Goal: Task Accomplishment & Management: Complete application form

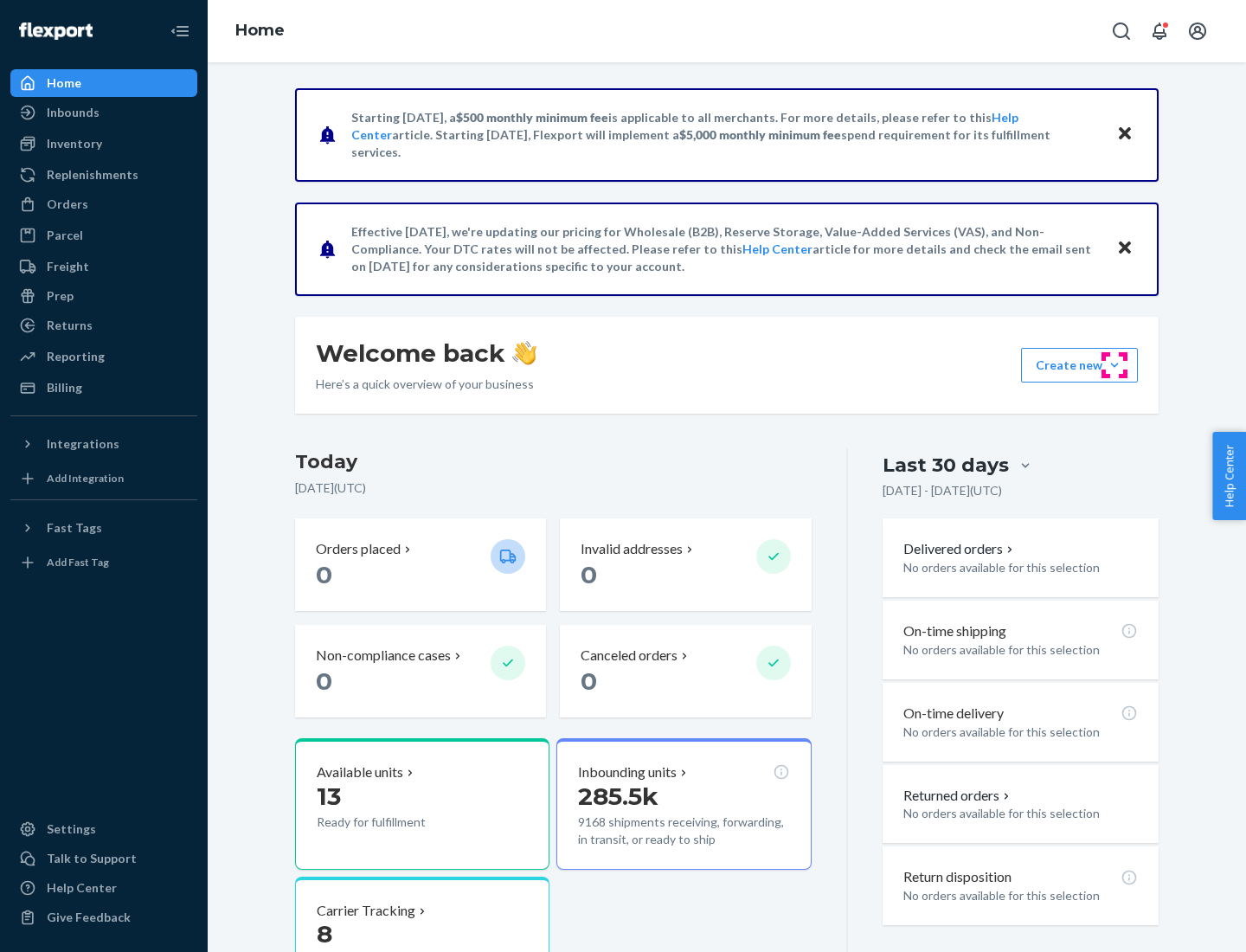
click at [1114, 365] on button "Create new Create new inbound Create new order Create new product" at bounding box center [1079, 365] width 116 height 34
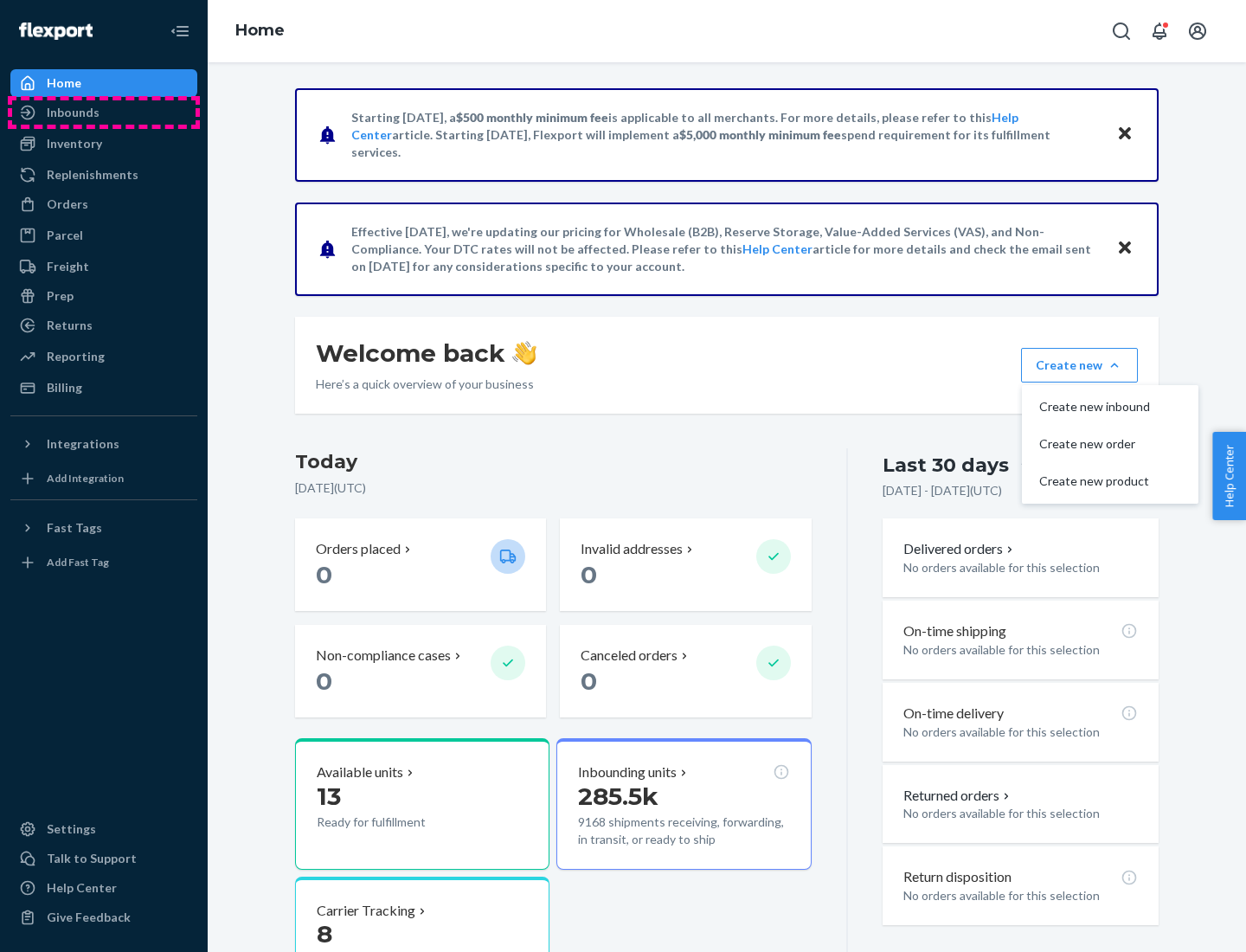
click at [104, 113] on div "Inbounds" at bounding box center [104, 112] width 183 height 24
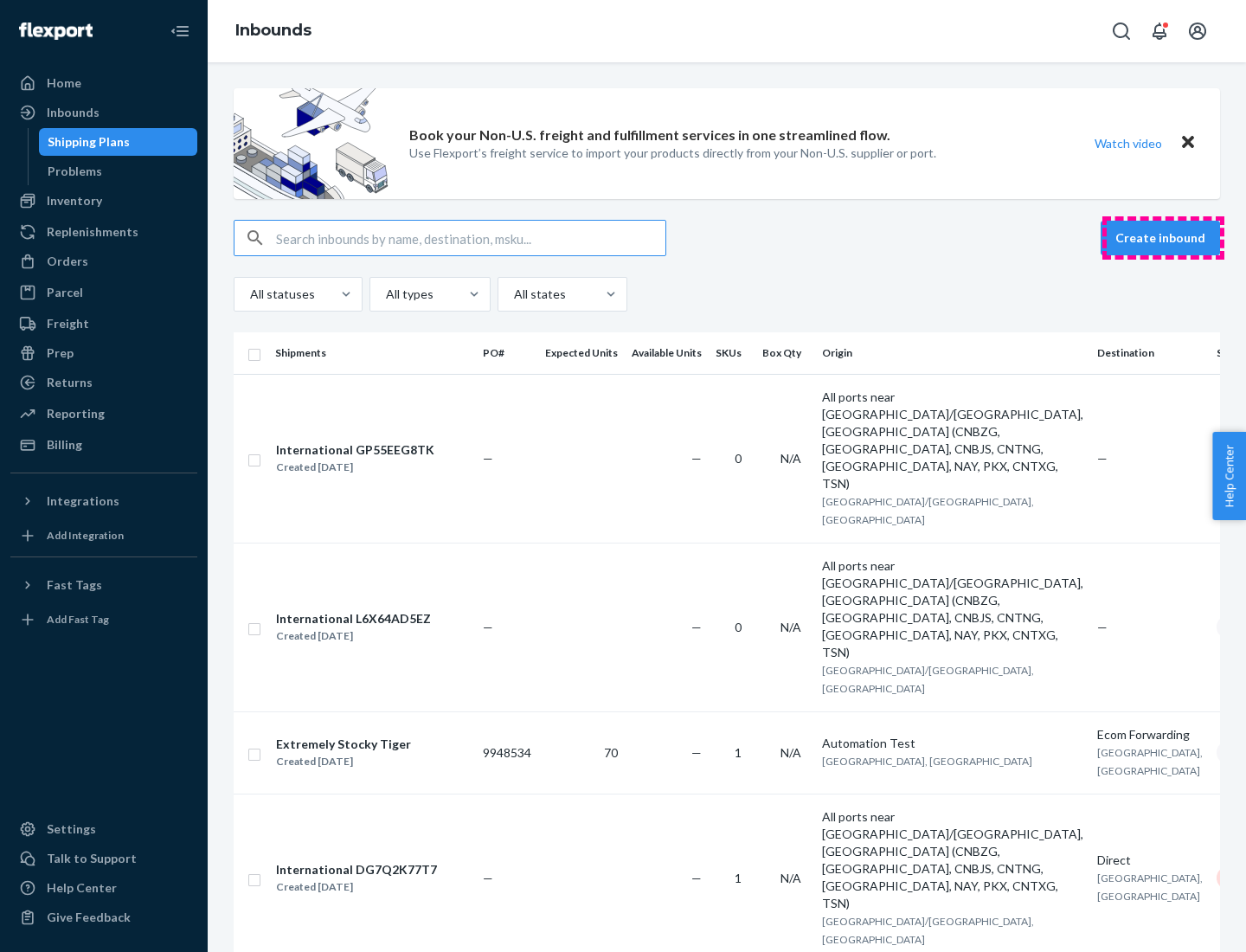
click at [1163, 238] on button "Create inbound" at bounding box center [1160, 238] width 119 height 34
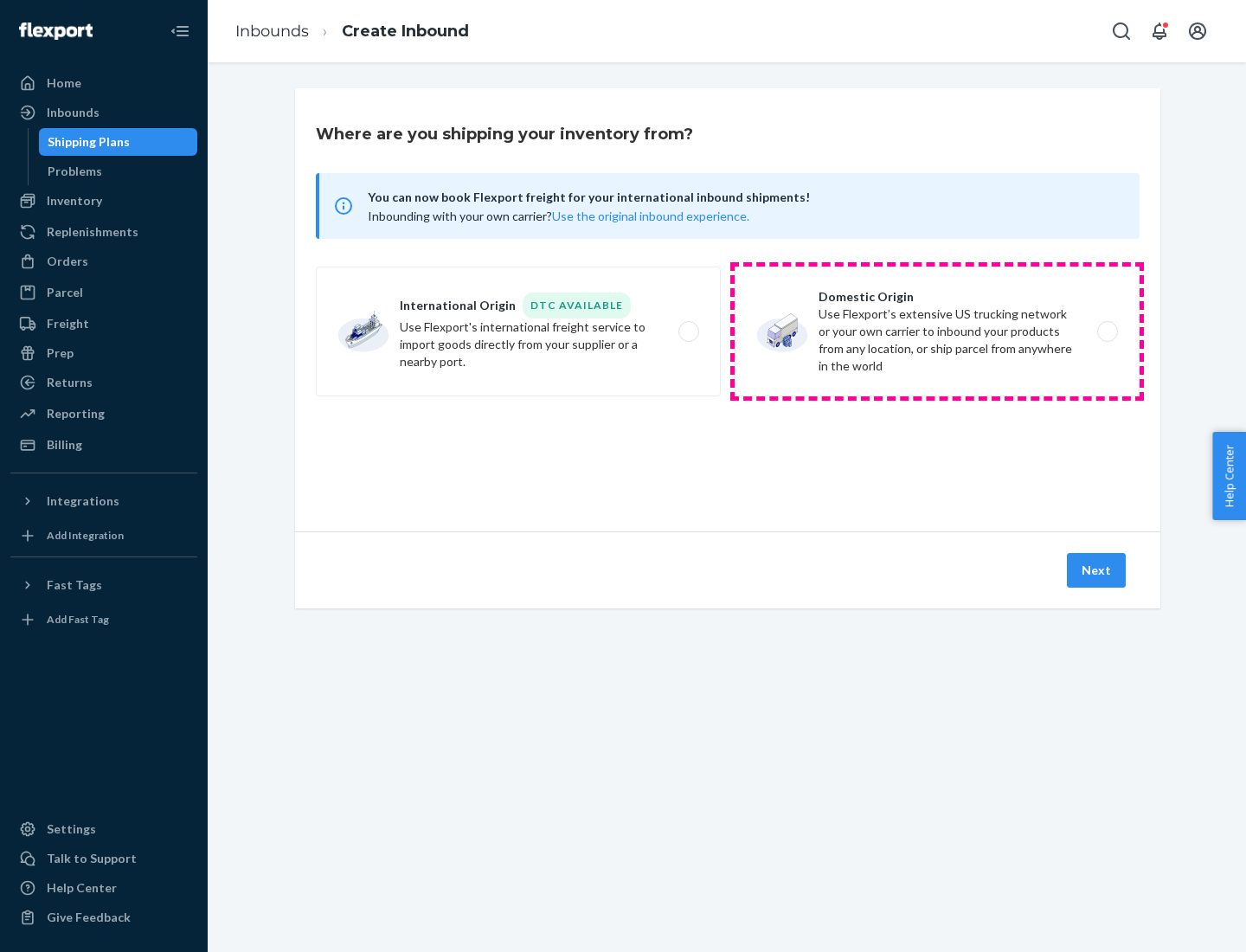
click at [937, 331] on label "Domestic Origin Use Flexport’s extensive US trucking network or your own carrie…" at bounding box center [937, 331] width 405 height 130
click at [1107, 331] on input "Domestic Origin Use Flexport’s extensive US trucking network or your own carrie…" at bounding box center [1112, 332] width 11 height 11
radio input "true"
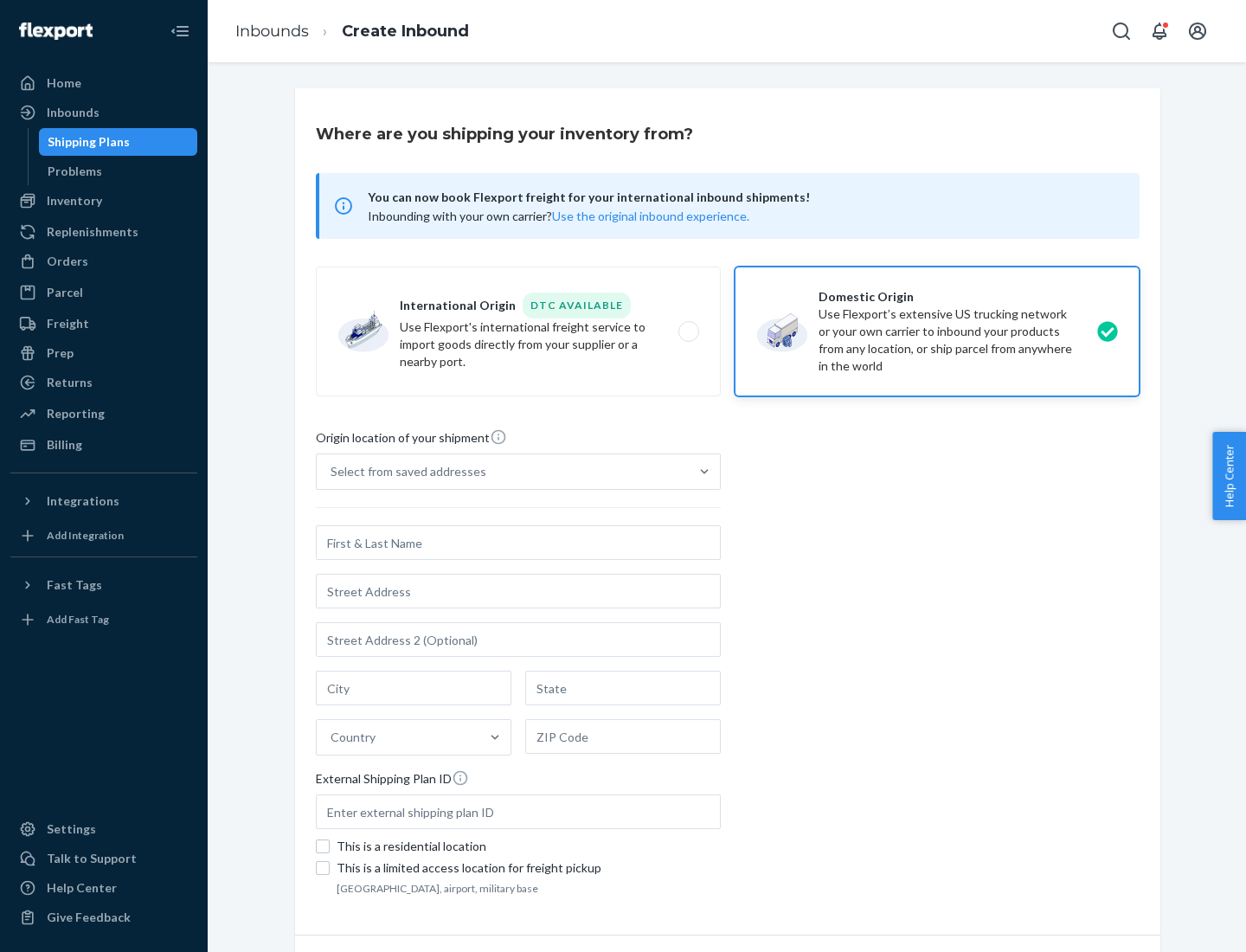
click at [405, 471] on div "Select from saved addresses" at bounding box center [407, 471] width 156 height 17
click at [332, 471] on input "Select from saved addresses" at bounding box center [331, 471] width 2 height 17
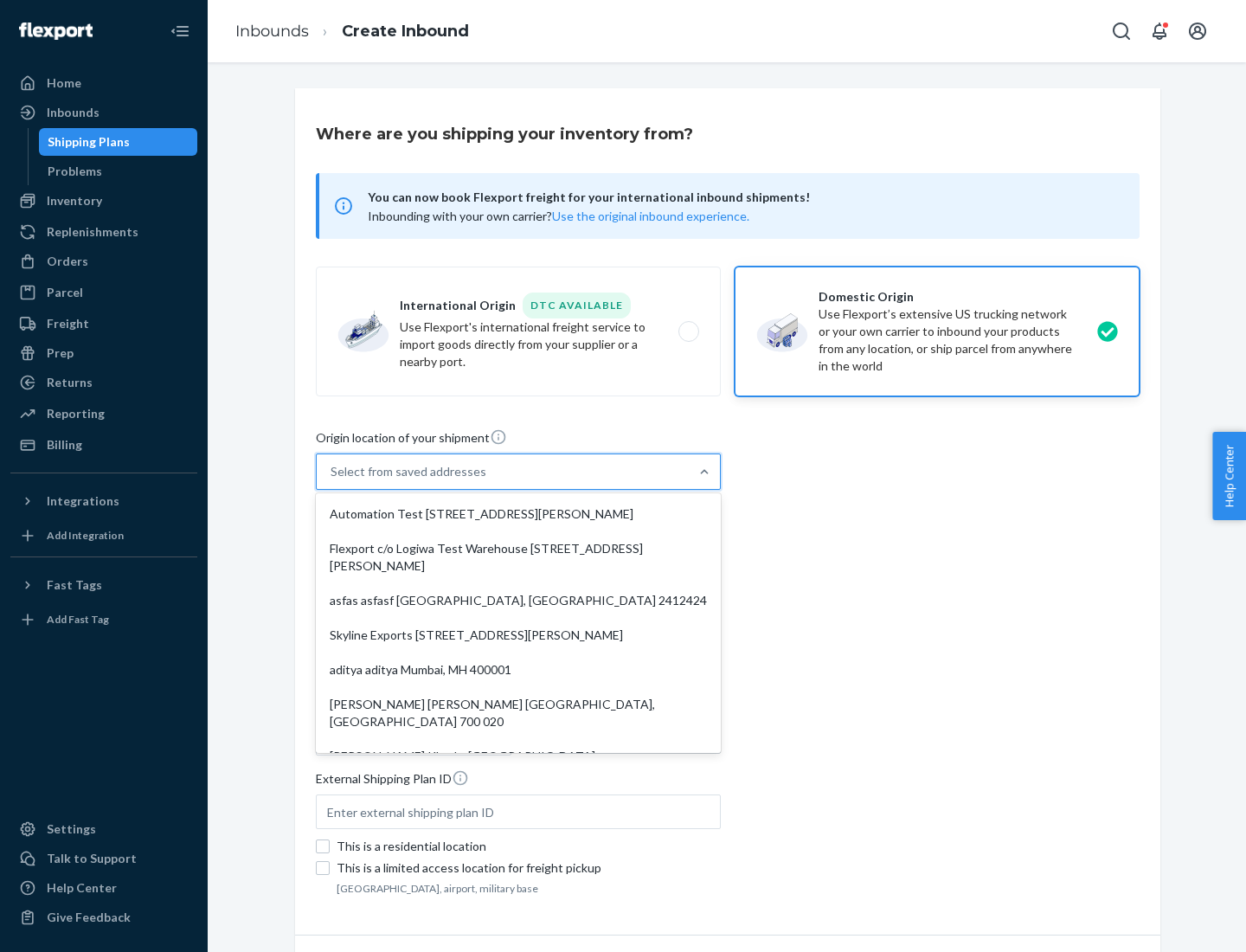
scroll to position [7, 0]
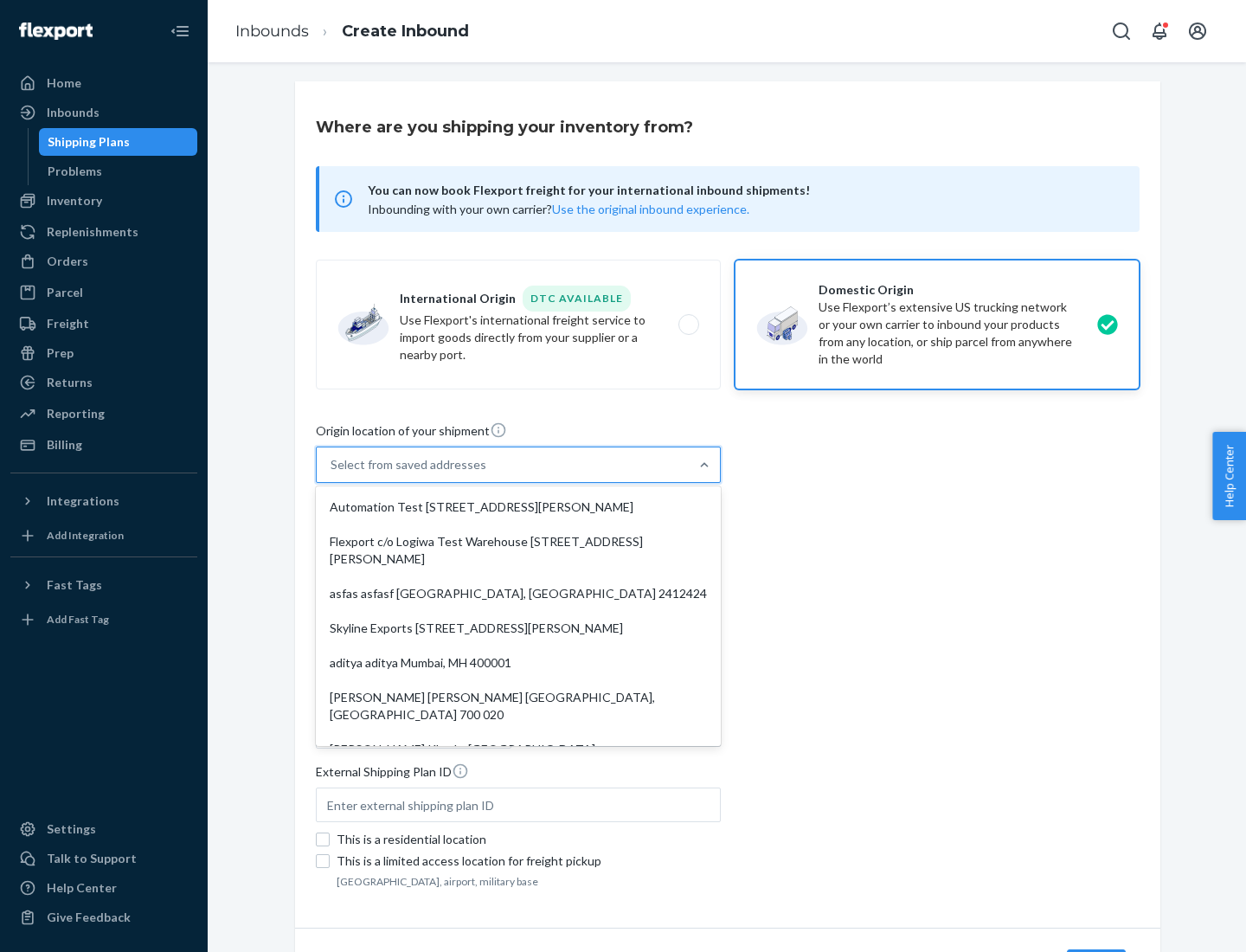
click at [518, 507] on div "Automation Test [STREET_ADDRESS][PERSON_NAME]" at bounding box center [518, 507] width 398 height 34
click at [332, 473] on input "option Automation Test [STREET_ADDRESS][PERSON_NAME]. 9 results available. Use …" at bounding box center [331, 465] width 2 height 17
type input "Automation Test"
type input "9th Floor"
type input "[GEOGRAPHIC_DATA]"
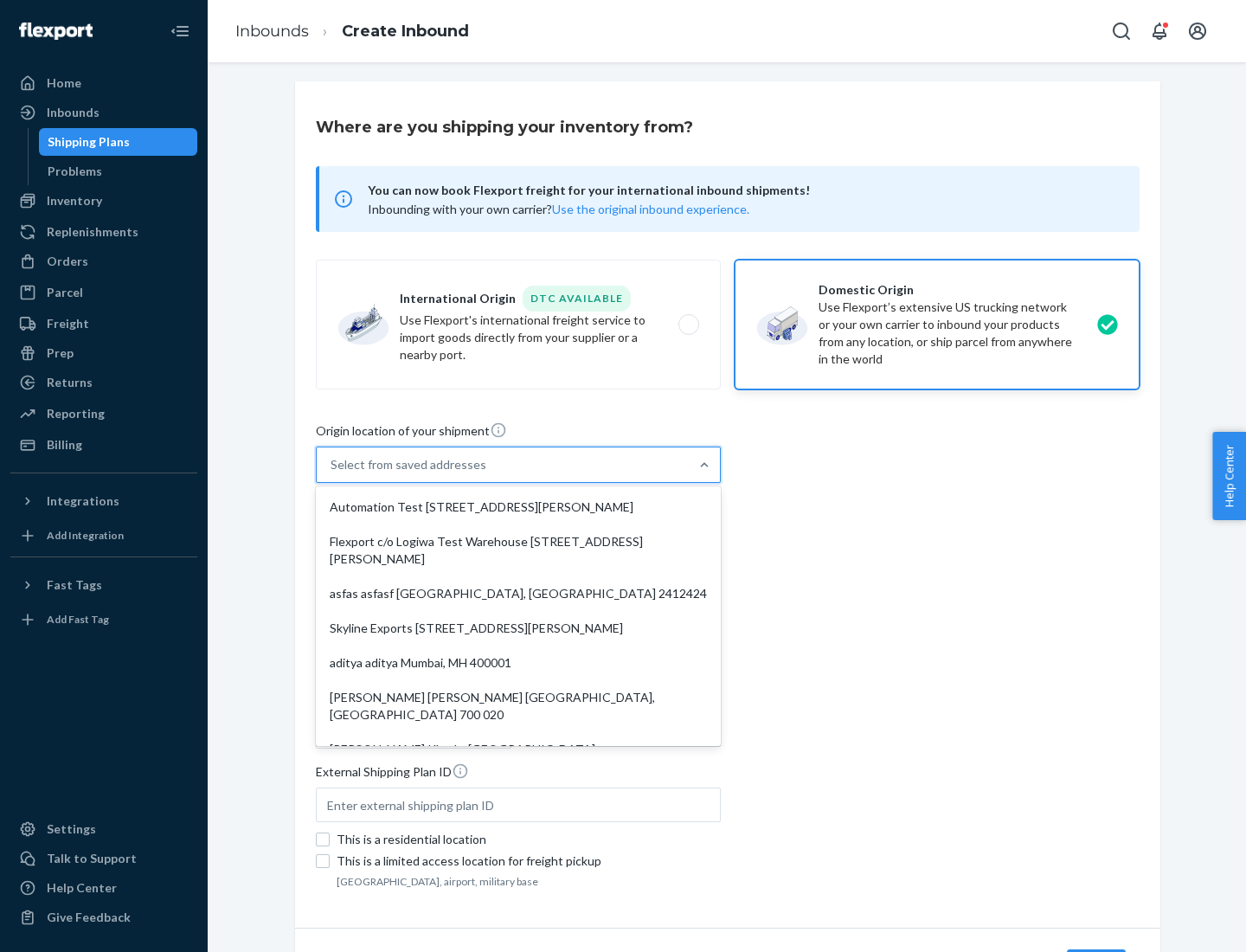
type input "CA"
type input "94104"
type input "[STREET_ADDRESS][PERSON_NAME]"
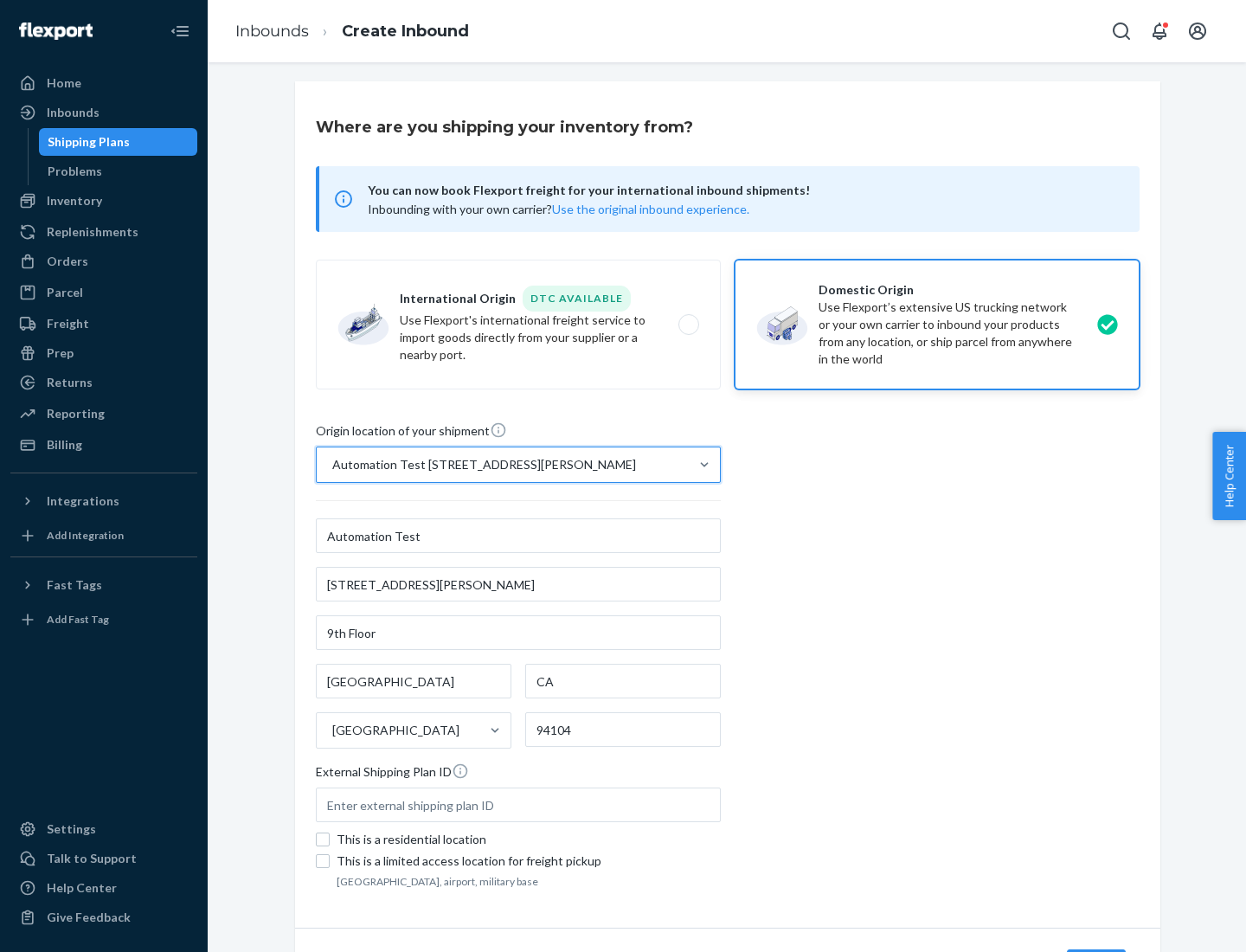
scroll to position [101, 0]
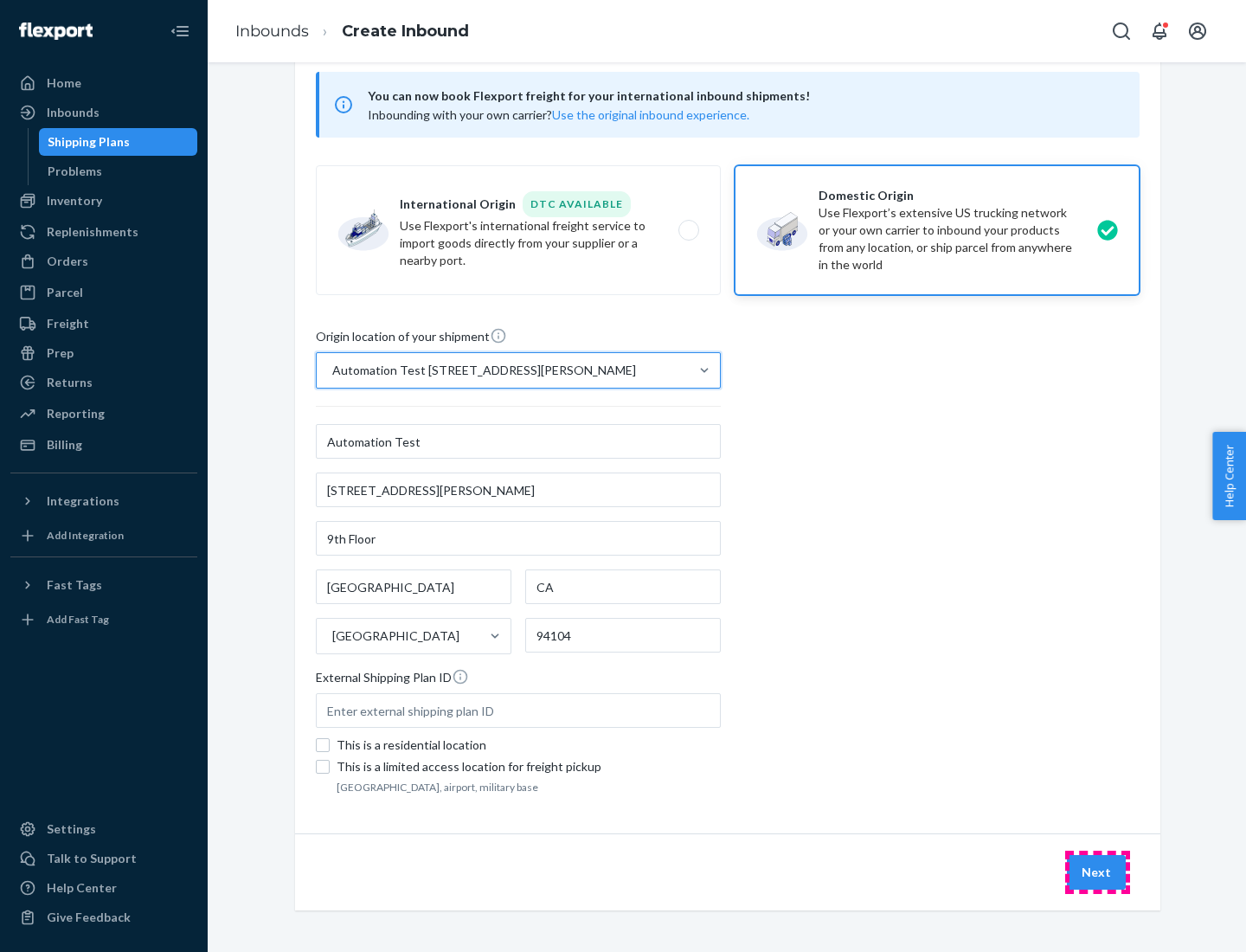
click at [1097, 872] on button "Next" at bounding box center [1096, 872] width 59 height 34
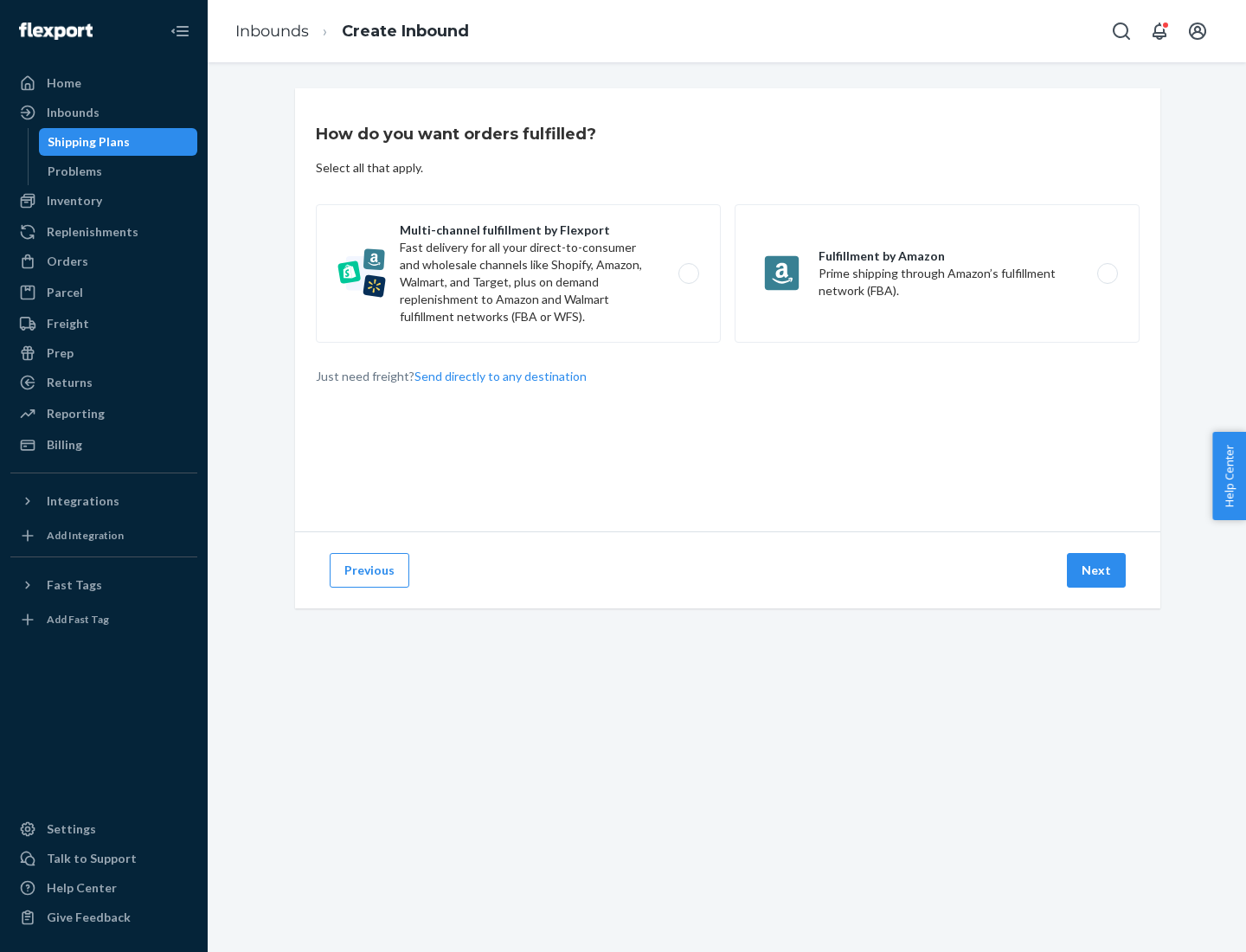
click at [518, 274] on label "Multi-channel fulfillment by Flexport Fast delivery for all your direct-to-cons…" at bounding box center [518, 273] width 405 height 138
click at [688, 274] on input "Multi-channel fulfillment by Flexport Fast delivery for all your direct-to-cons…" at bounding box center [694, 274] width 11 height 11
radio input "true"
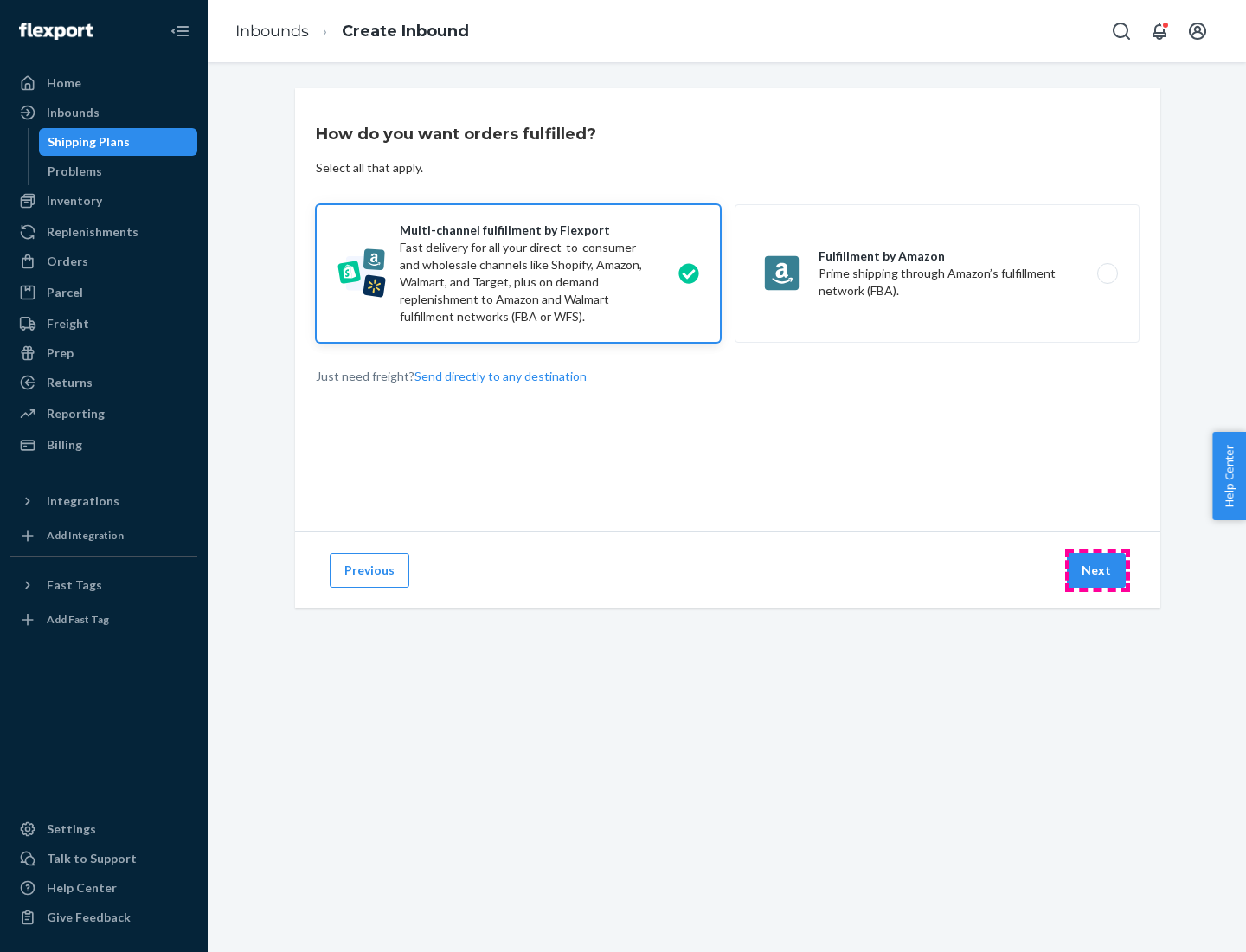
click at [1097, 570] on button "Next" at bounding box center [1096, 570] width 59 height 34
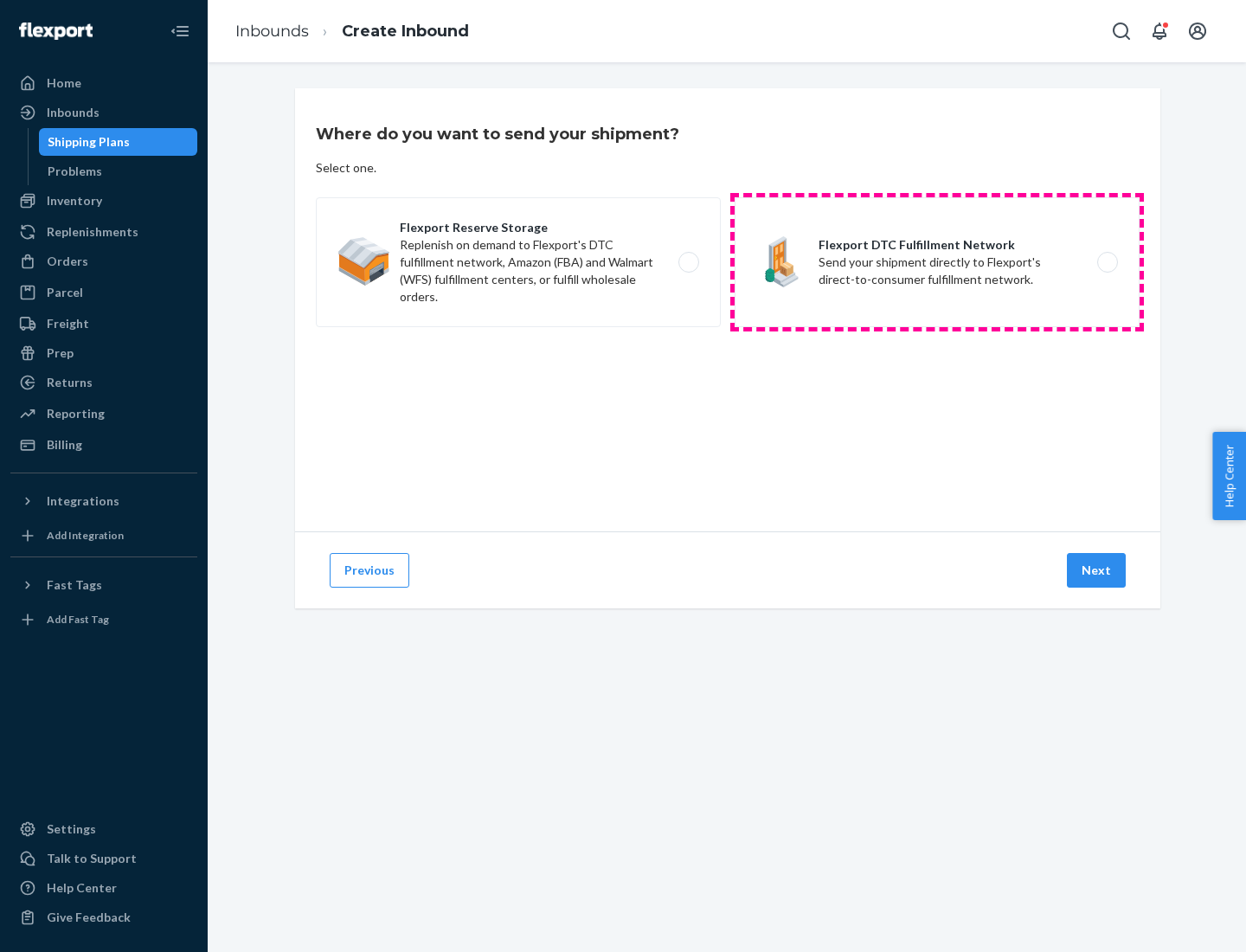
click at [937, 262] on label "Flexport DTC Fulfillment Network Send your shipment directly to Flexport's dire…" at bounding box center [937, 262] width 405 height 130
click at [1107, 262] on input "Flexport DTC Fulfillment Network Send your shipment directly to Flexport's dire…" at bounding box center [1112, 262] width 11 height 11
radio input "true"
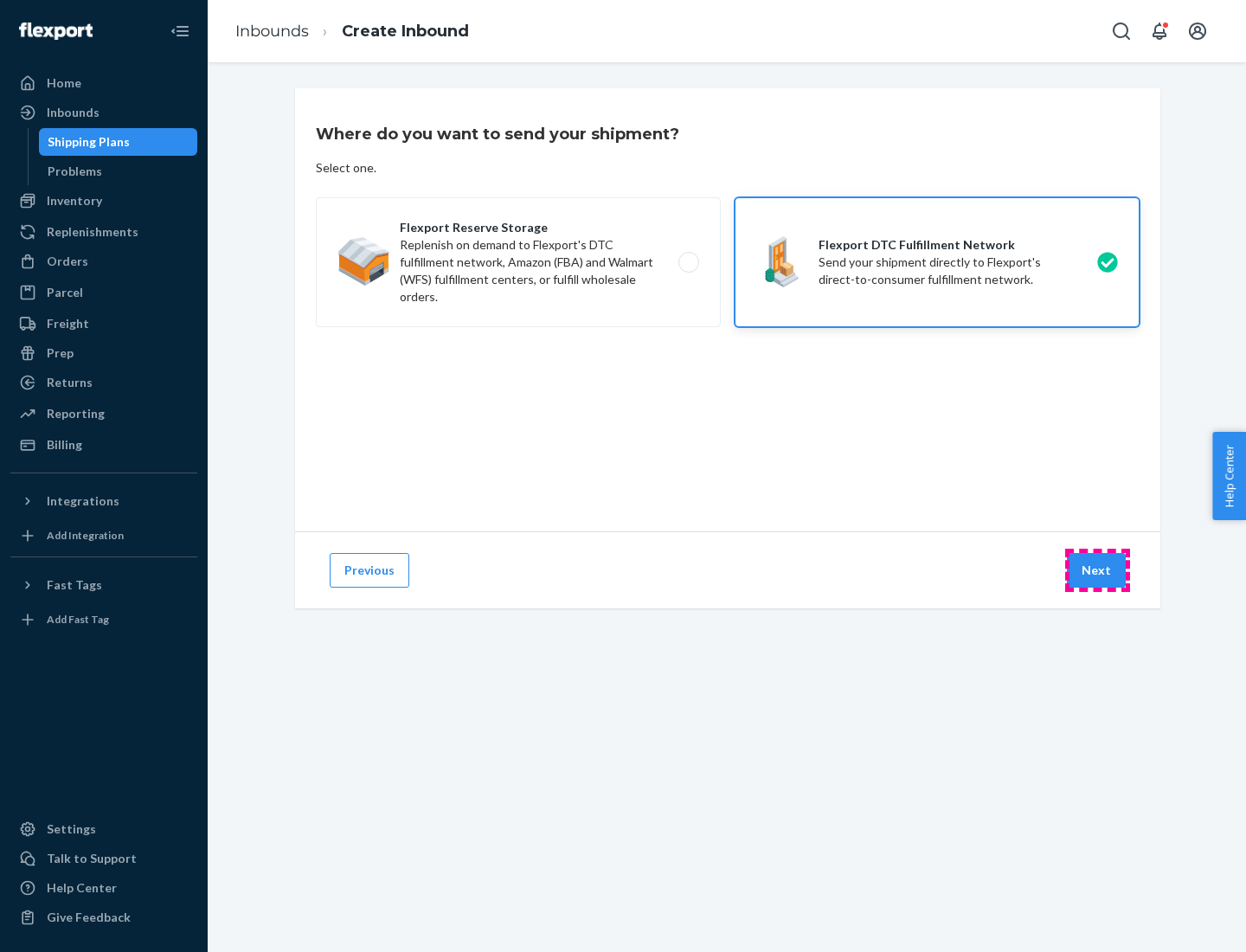
click at [1097, 570] on button "Next" at bounding box center [1096, 570] width 59 height 34
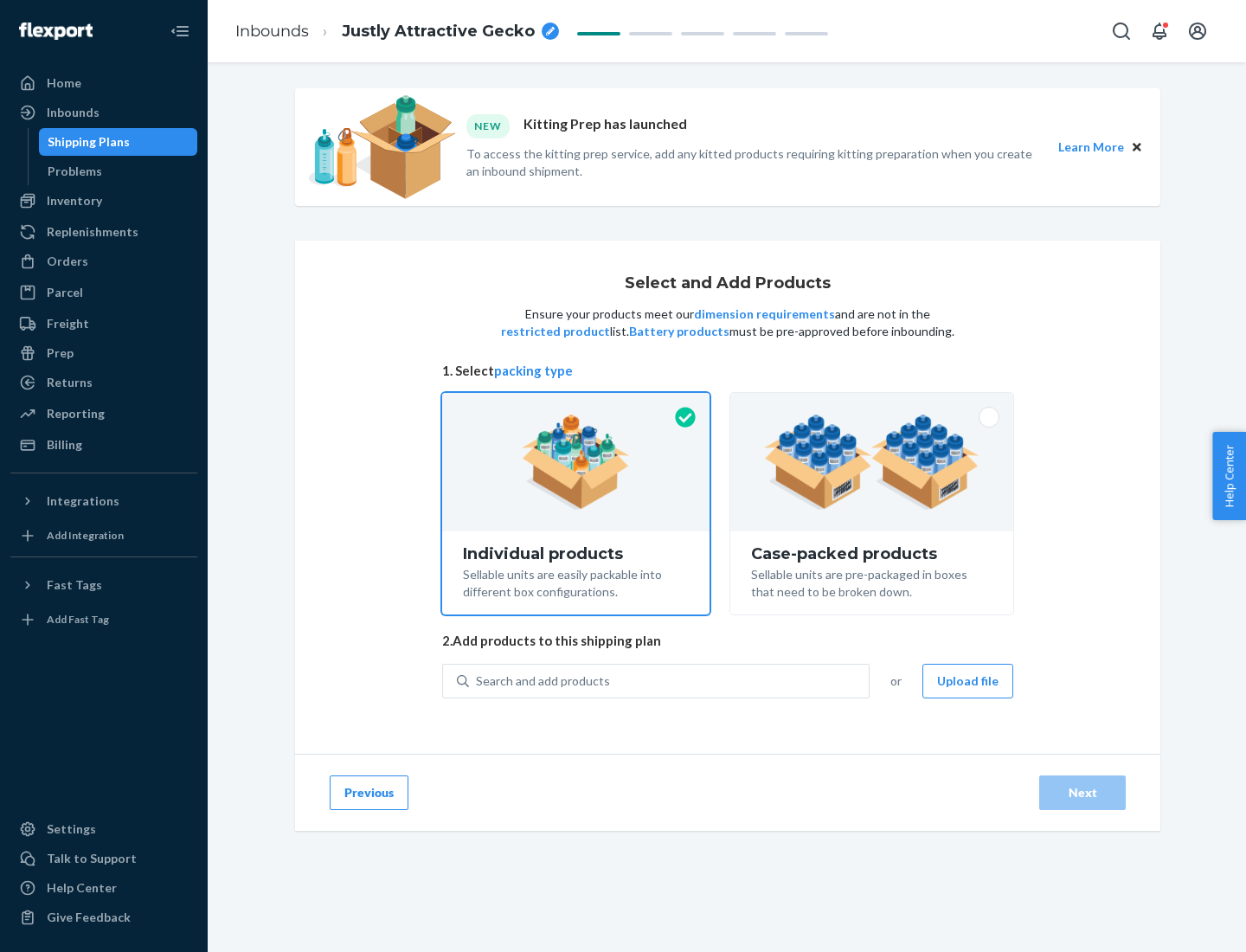
click at [872, 462] on img at bounding box center [872, 462] width 216 height 95
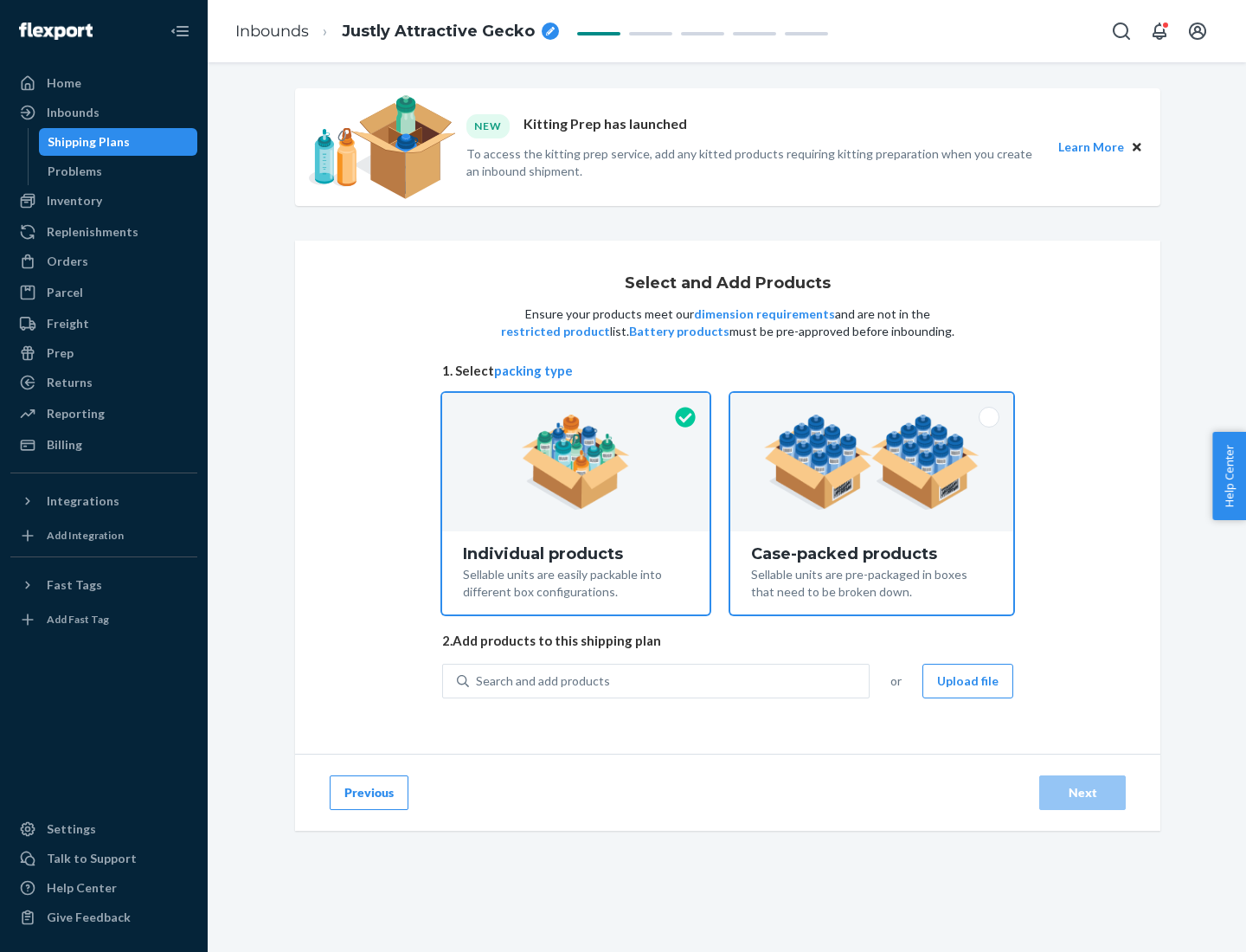
click at [872, 404] on input "Case-packed products Sellable units are pre-packaged in boxes that need to be b…" at bounding box center [872, 399] width 11 height 11
radio input "true"
radio input "false"
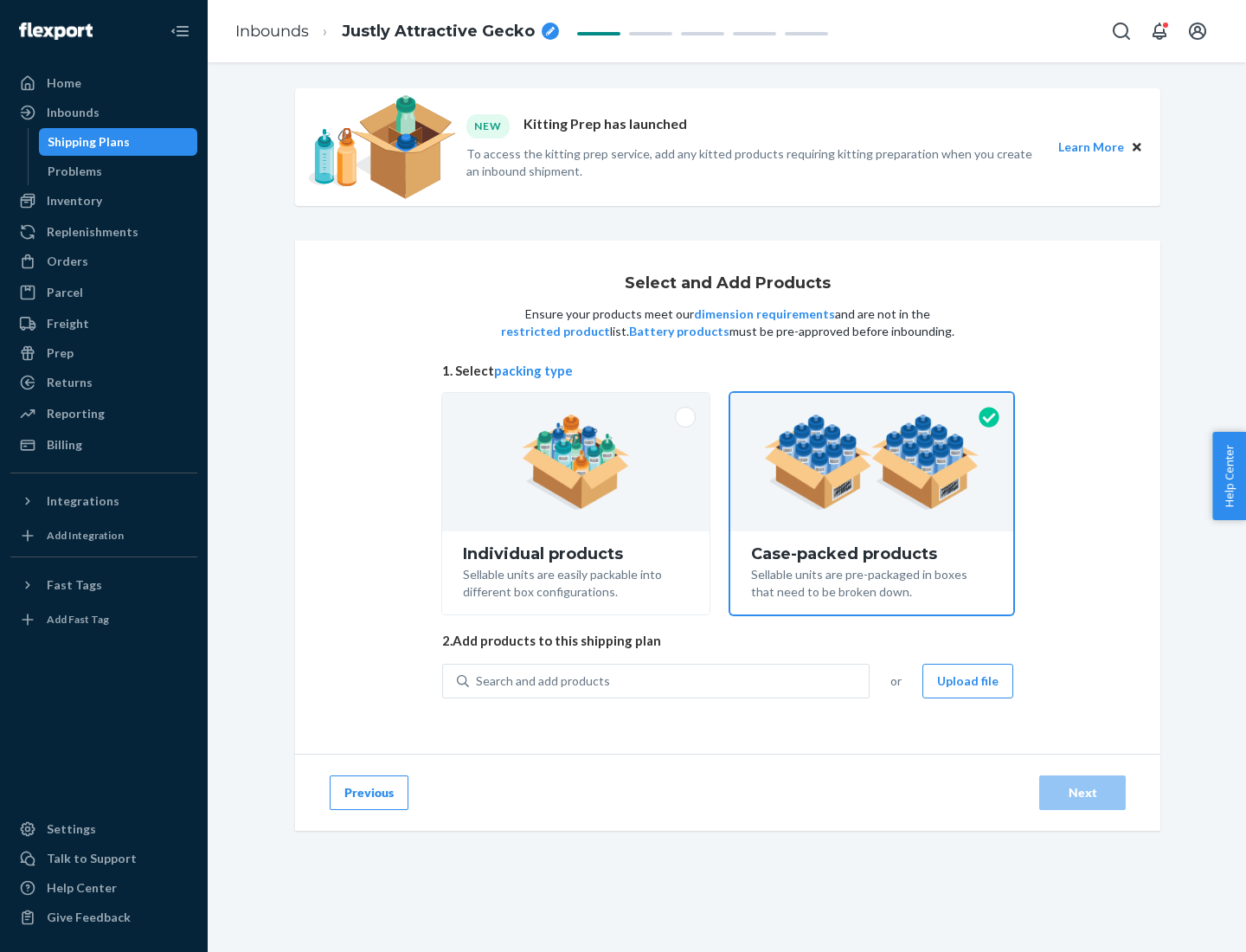
click at [670, 680] on div "Search and add products" at bounding box center [669, 680] width 400 height 31
click at [478, 680] on input "Search and add products" at bounding box center [477, 681] width 2 height 17
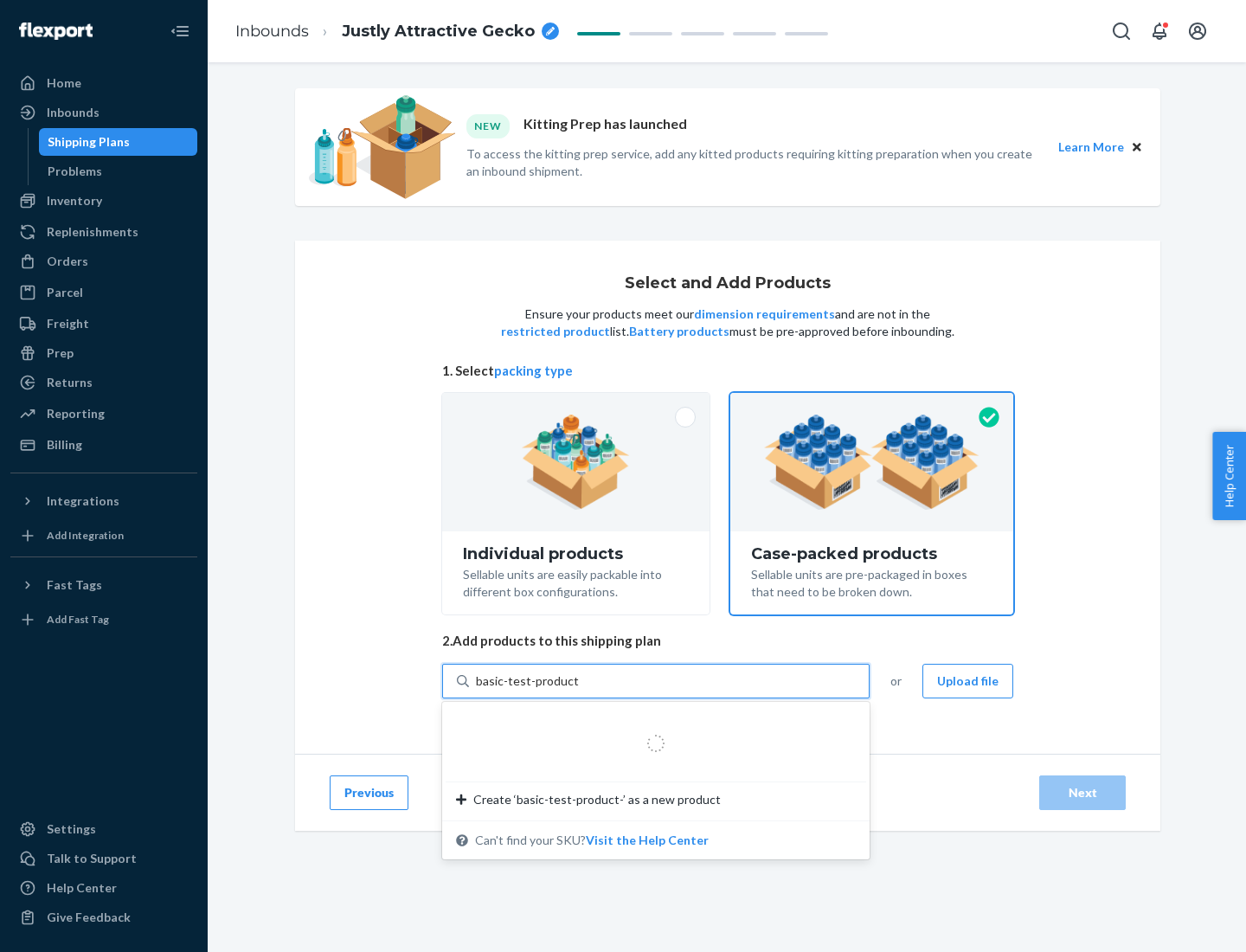
type input "basic-test-product-1"
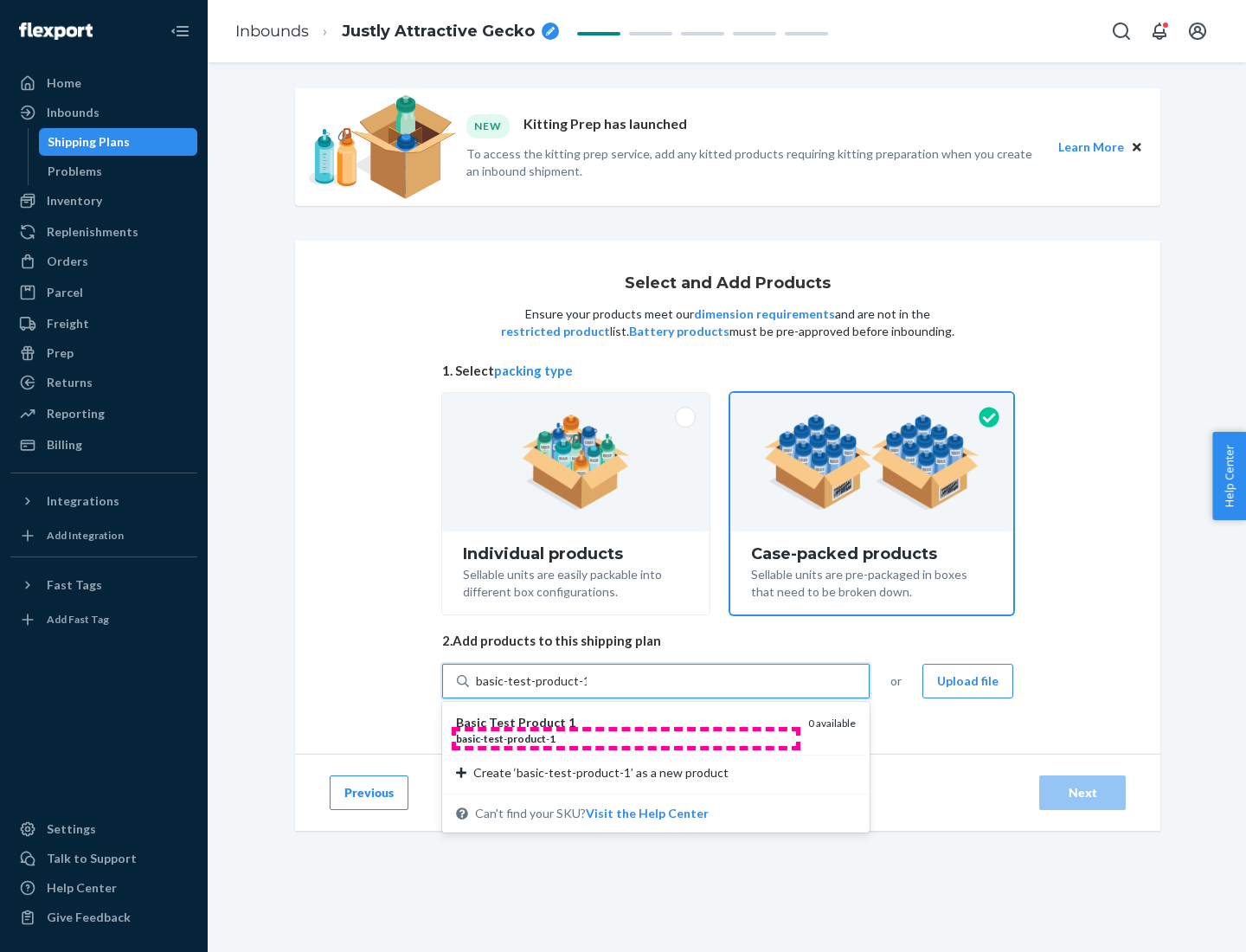
click at [626, 738] on div "basic - test - product - 1" at bounding box center [625, 737] width 339 height 14
click at [587, 690] on input "basic-test-product-1" at bounding box center [531, 681] width 111 height 17
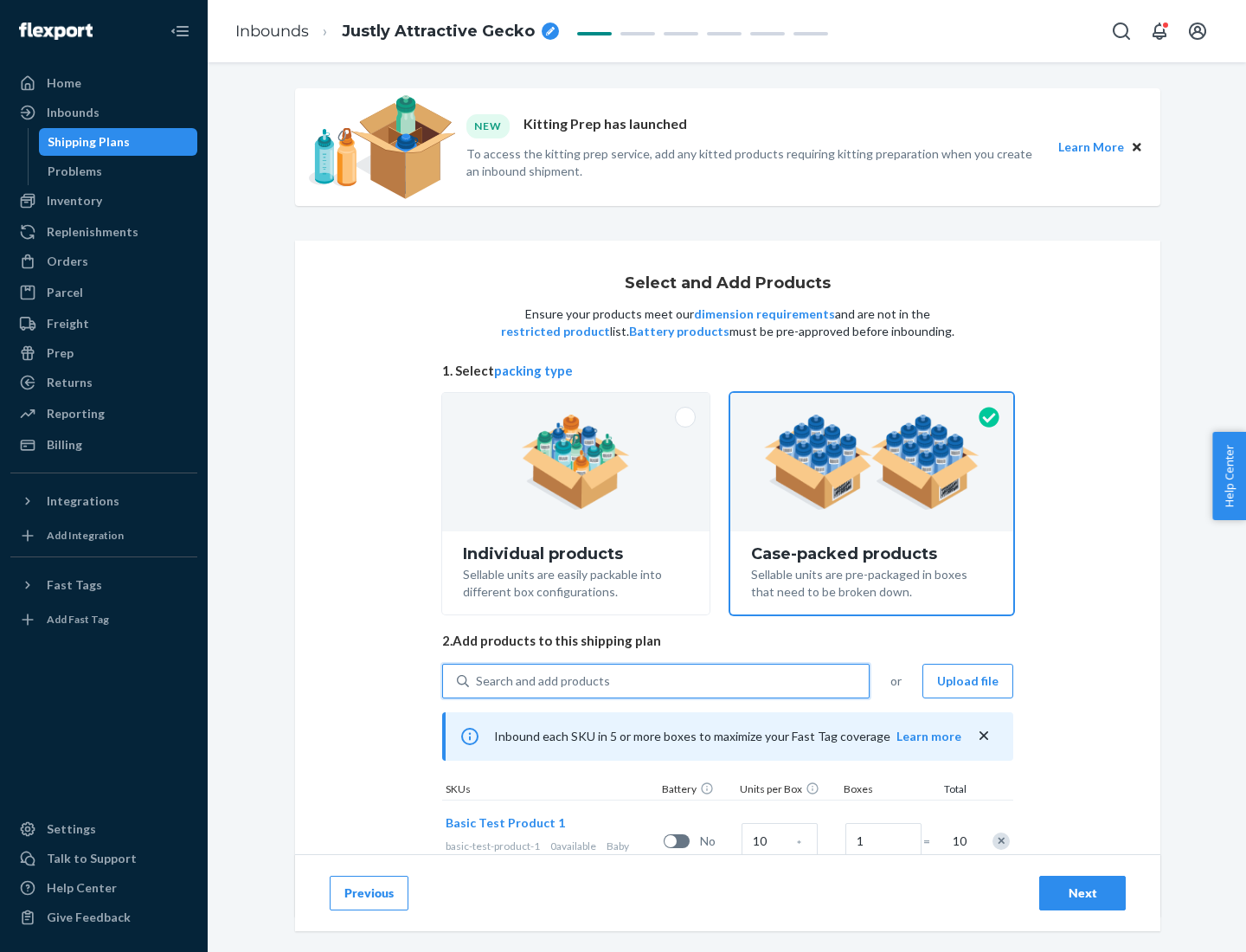
scroll to position [62, 0]
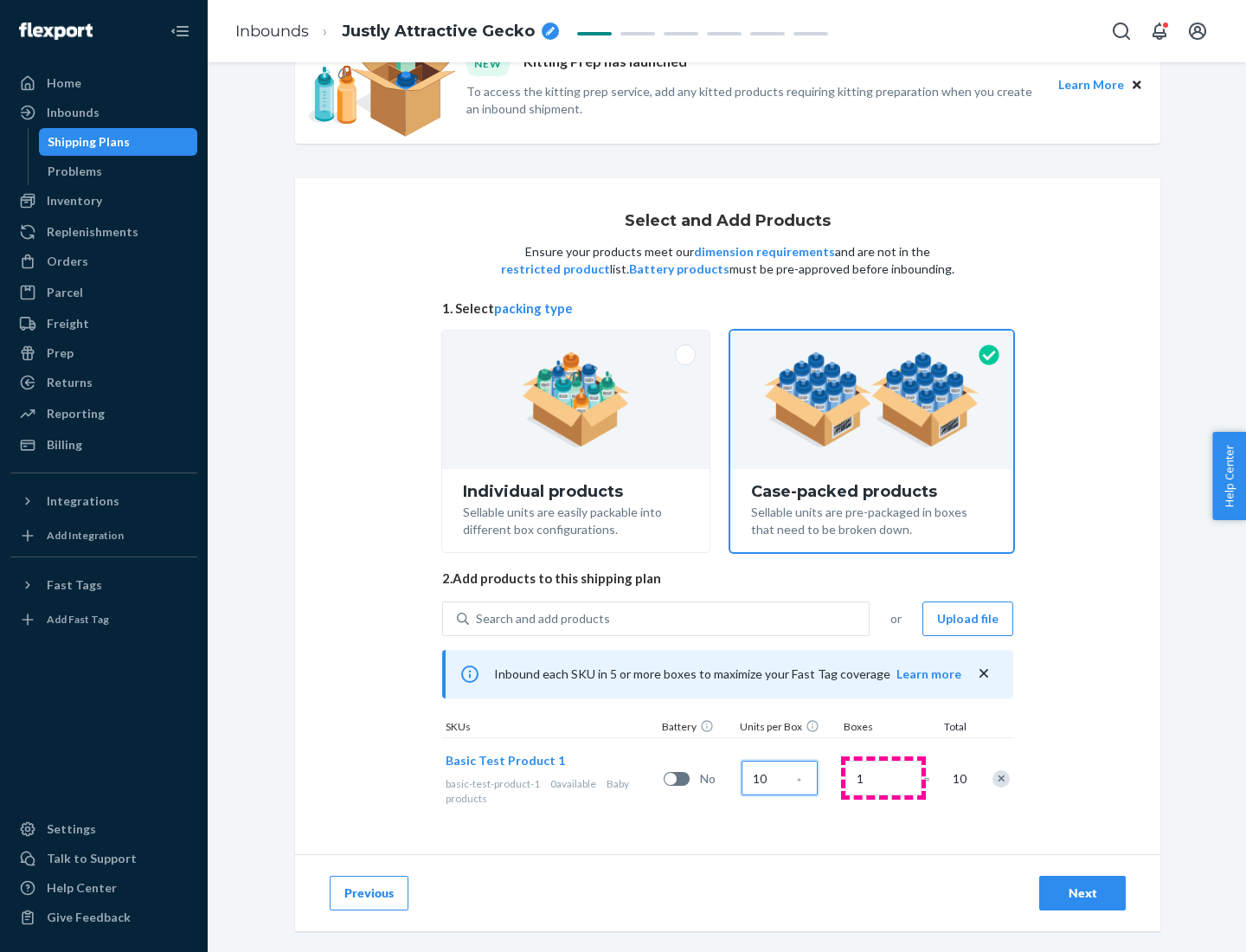
type input "10"
type input "7"
click at [1083, 893] on div "Next" at bounding box center [1083, 893] width 57 height 17
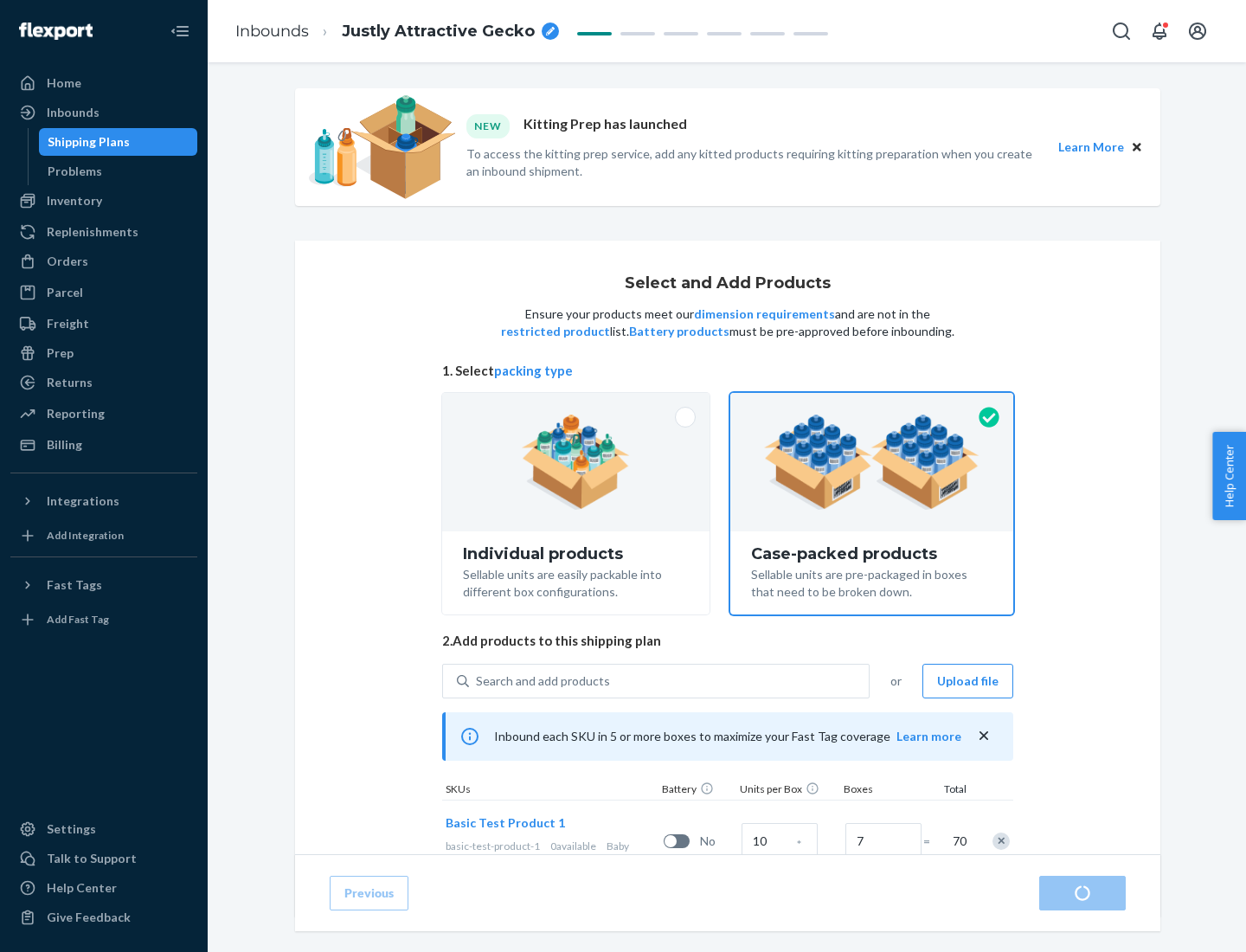
radio input "true"
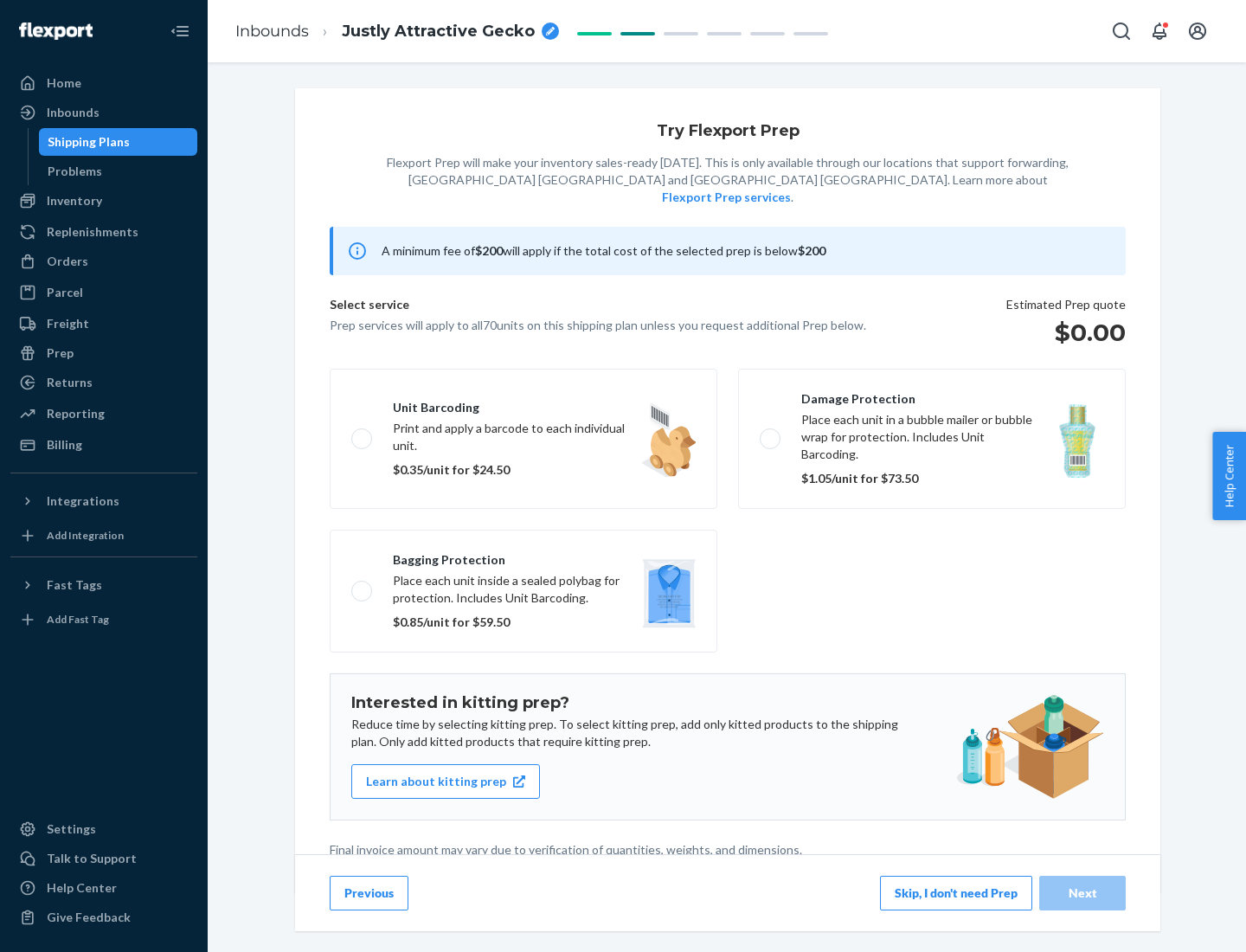
scroll to position [5, 0]
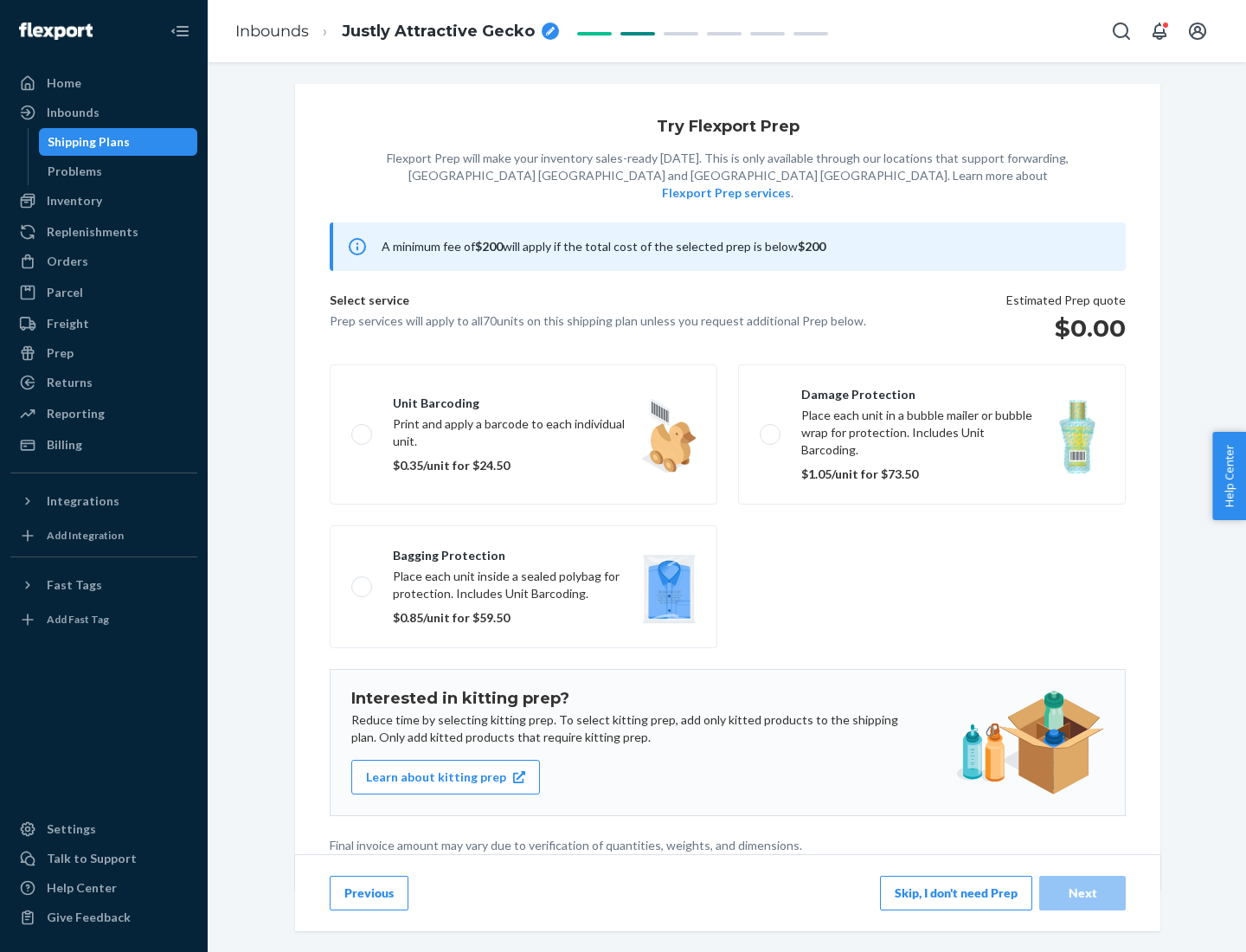
click at [524, 551] on label "Bagging protection Place each unit inside a sealed polybag for protection. Incl…" at bounding box center [524, 587] width 387 height 123
click at [363, 581] on input "Bagging protection Place each unit inside a sealed polybag for protection. Incl…" at bounding box center [357, 587] width 11 height 11
checkbox input "true"
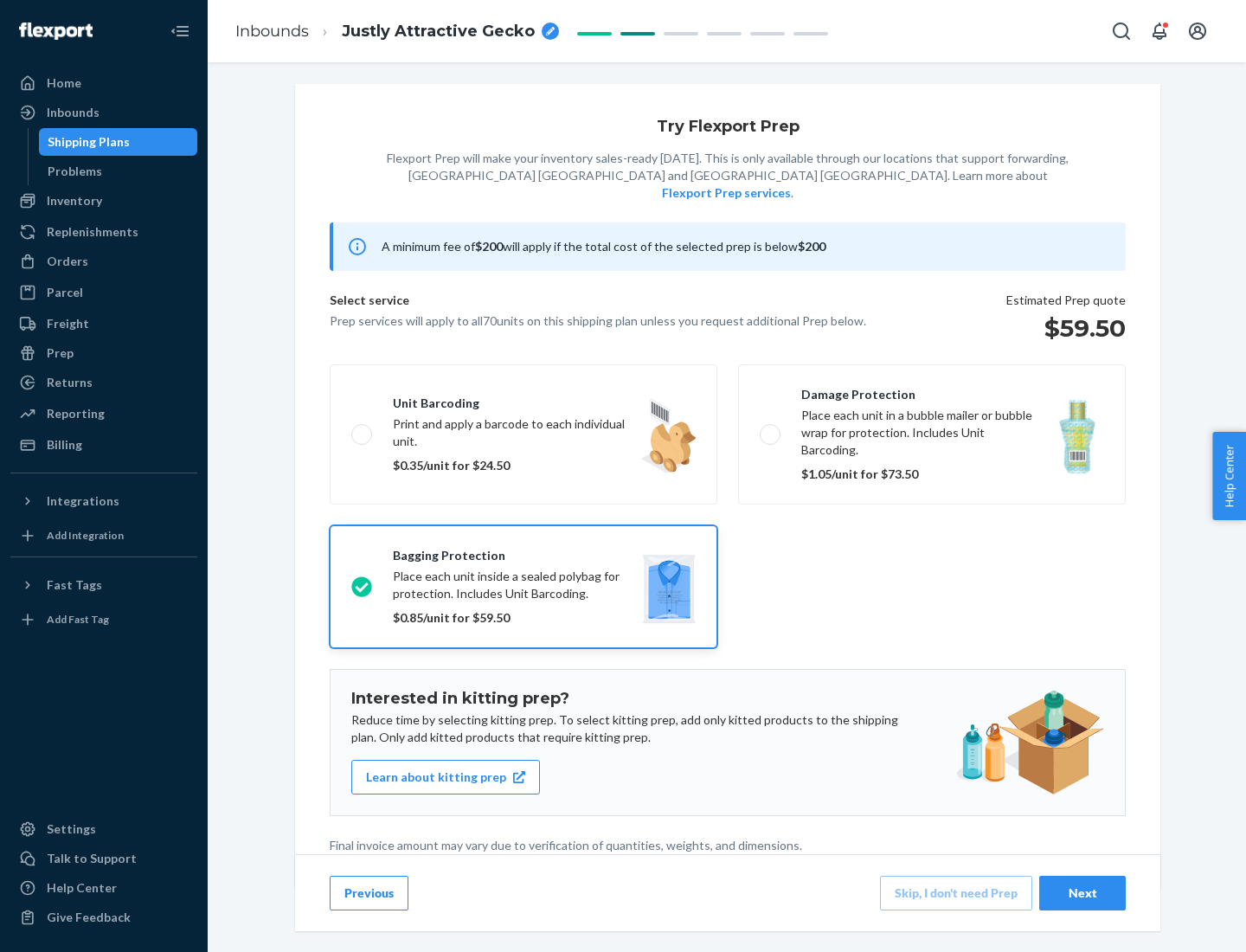
click at [1083, 892] on div "Next" at bounding box center [1083, 893] width 57 height 17
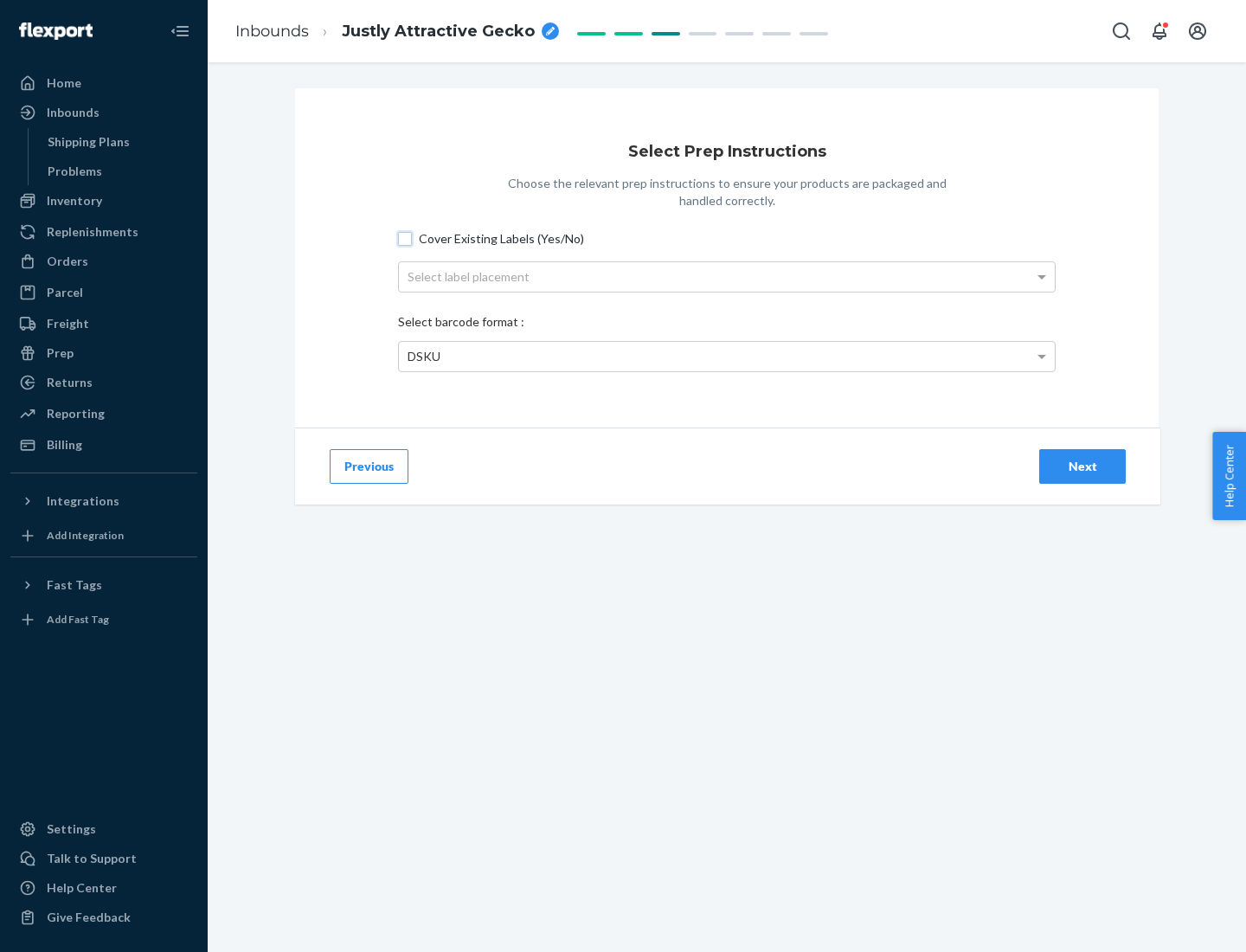
click at [405, 238] on input "Cover Existing Labels (Yes/No)" at bounding box center [405, 238] width 14 height 14
checkbox input "true"
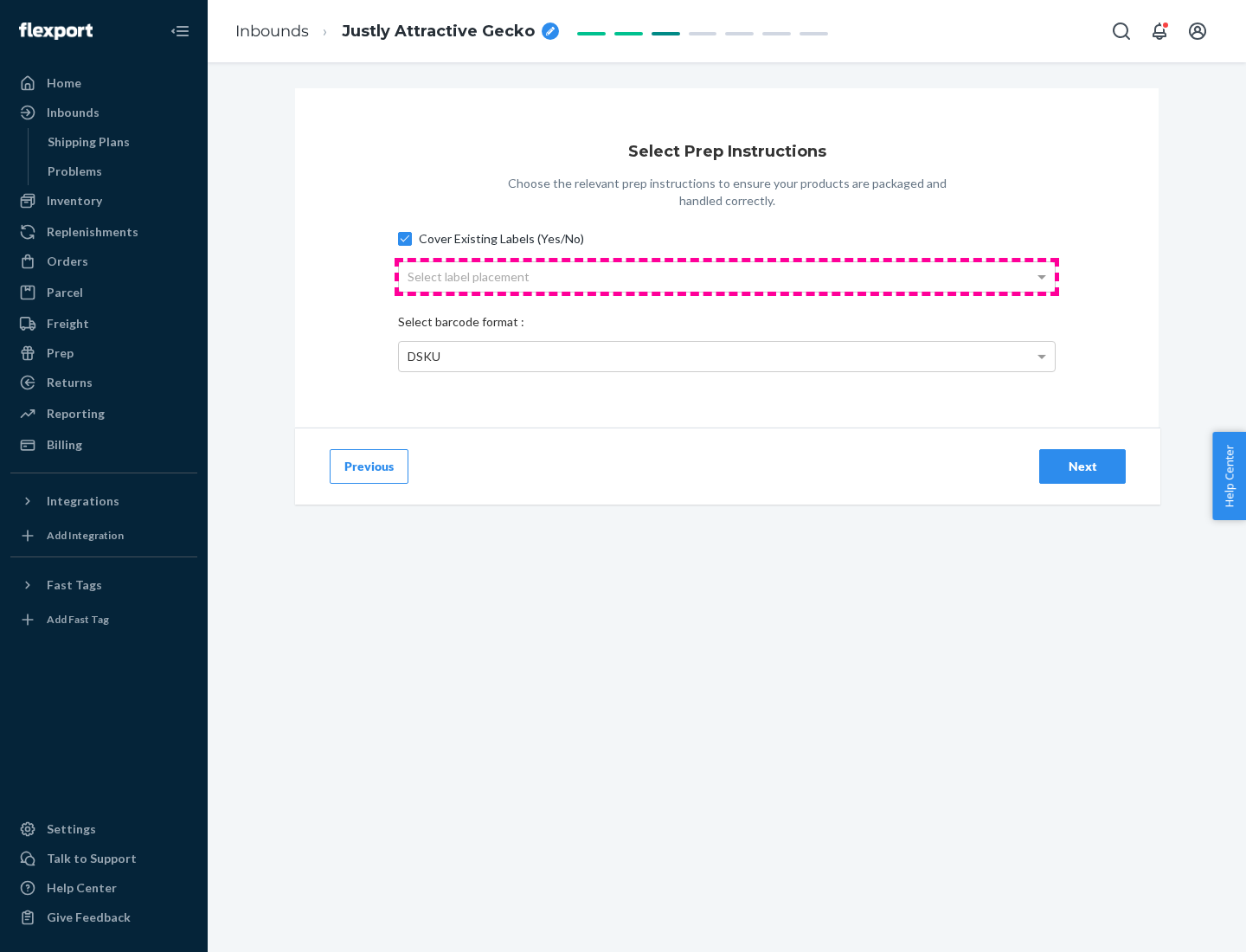
click at [727, 276] on div "Select label placement" at bounding box center [726, 277] width 655 height 30
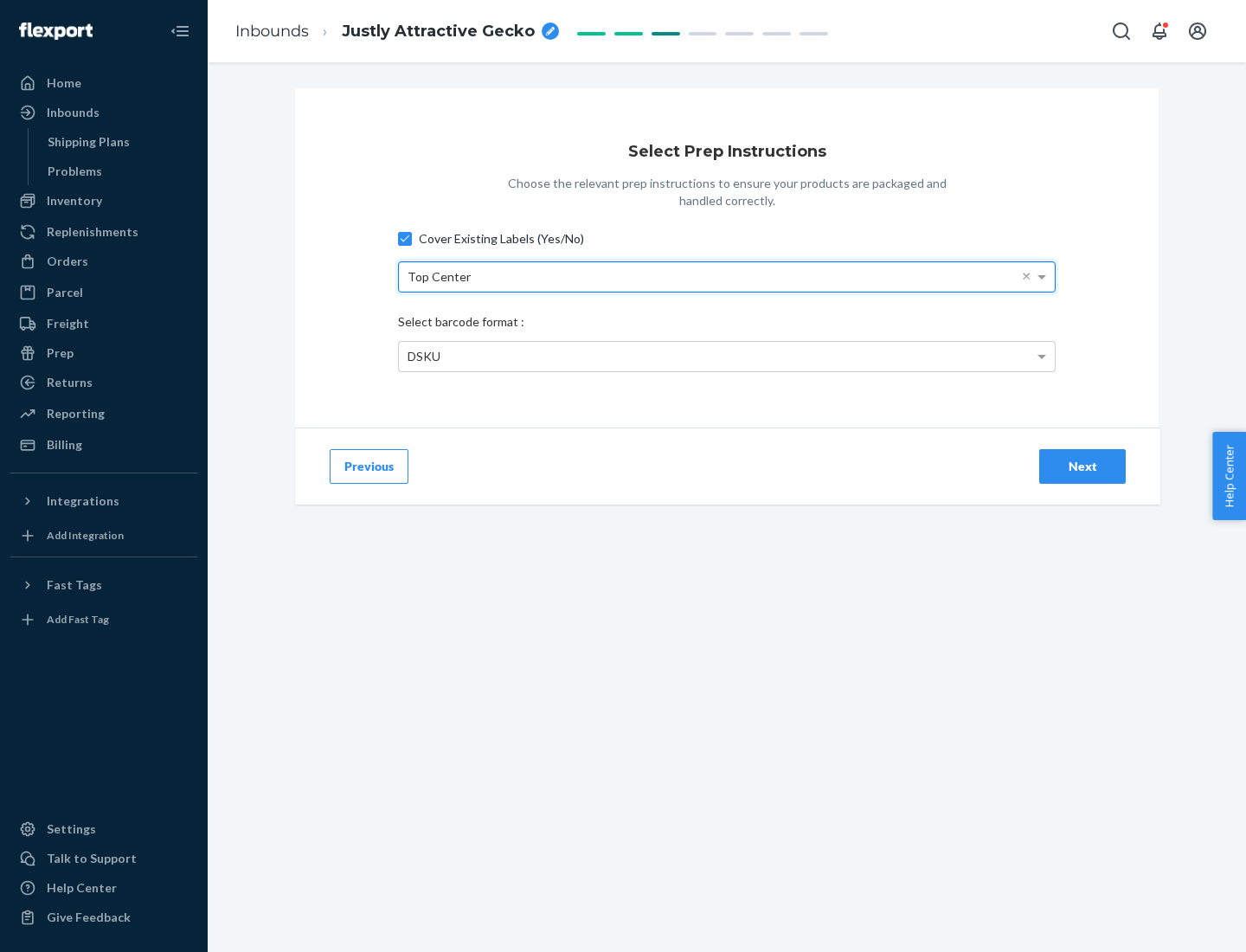
click at [727, 356] on div "DSKU" at bounding box center [726, 356] width 655 height 30
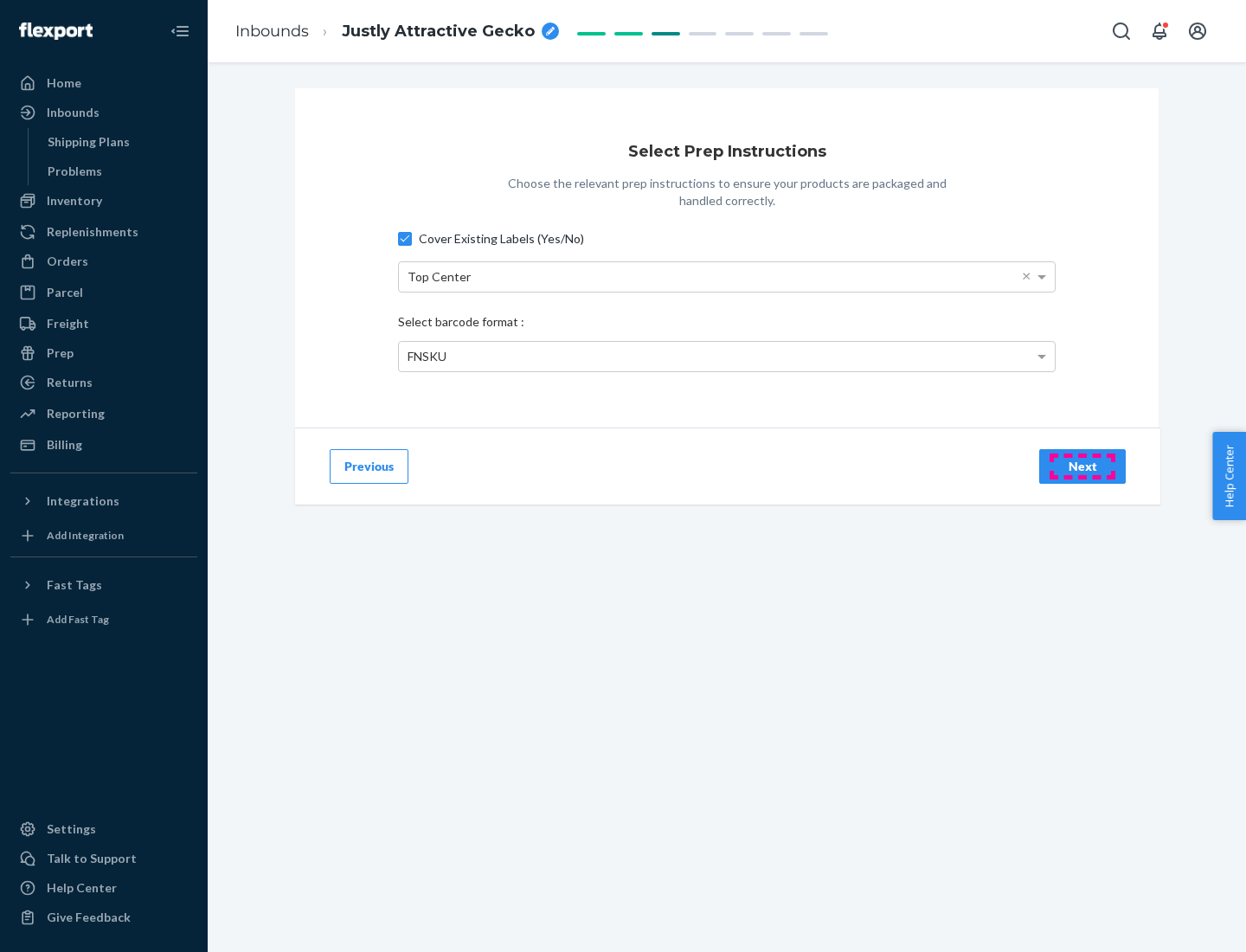
click at [1083, 466] on div "Next" at bounding box center [1083, 466] width 57 height 17
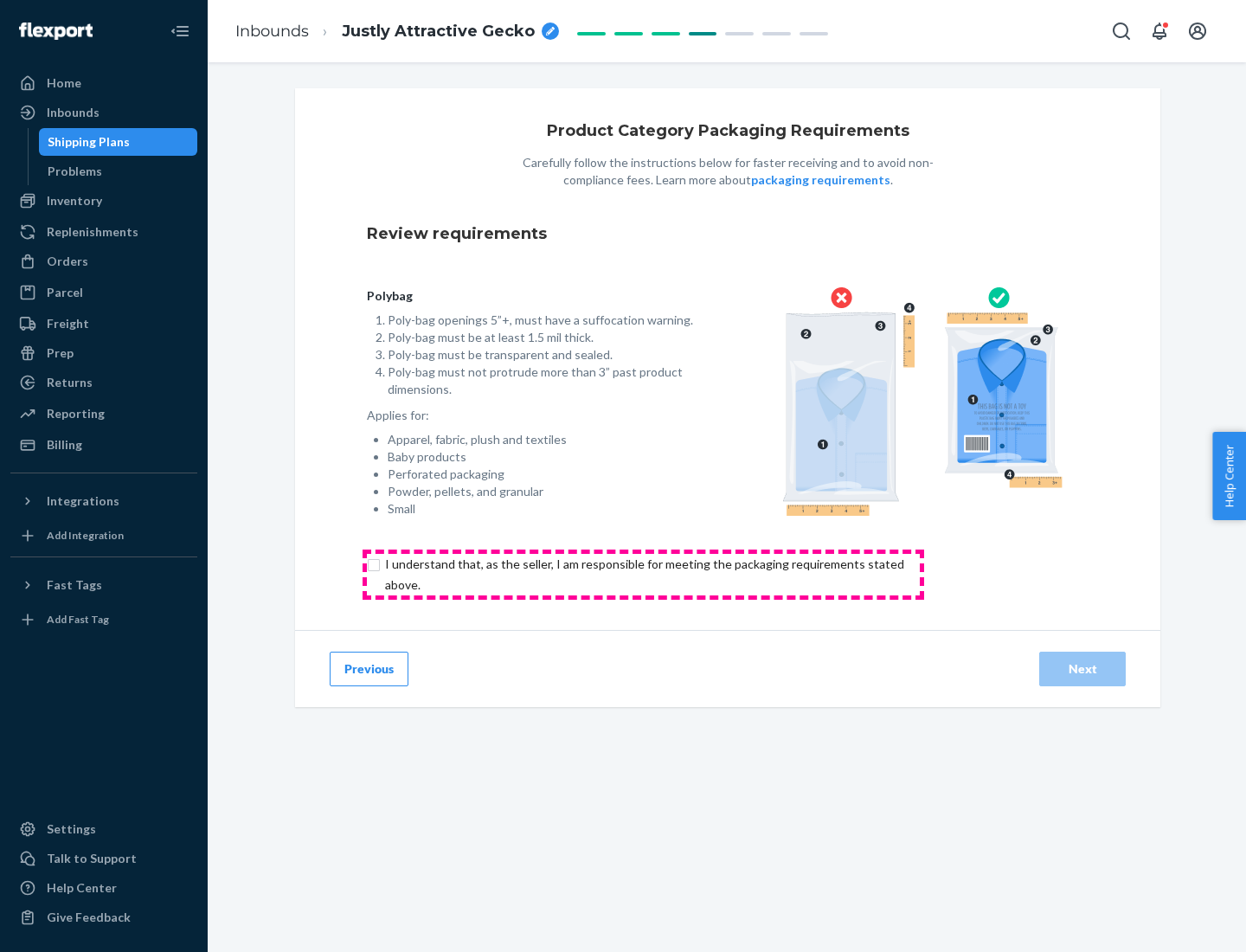
click at [643, 573] on input "checkbox" at bounding box center [654, 574] width 575 height 42
checkbox input "true"
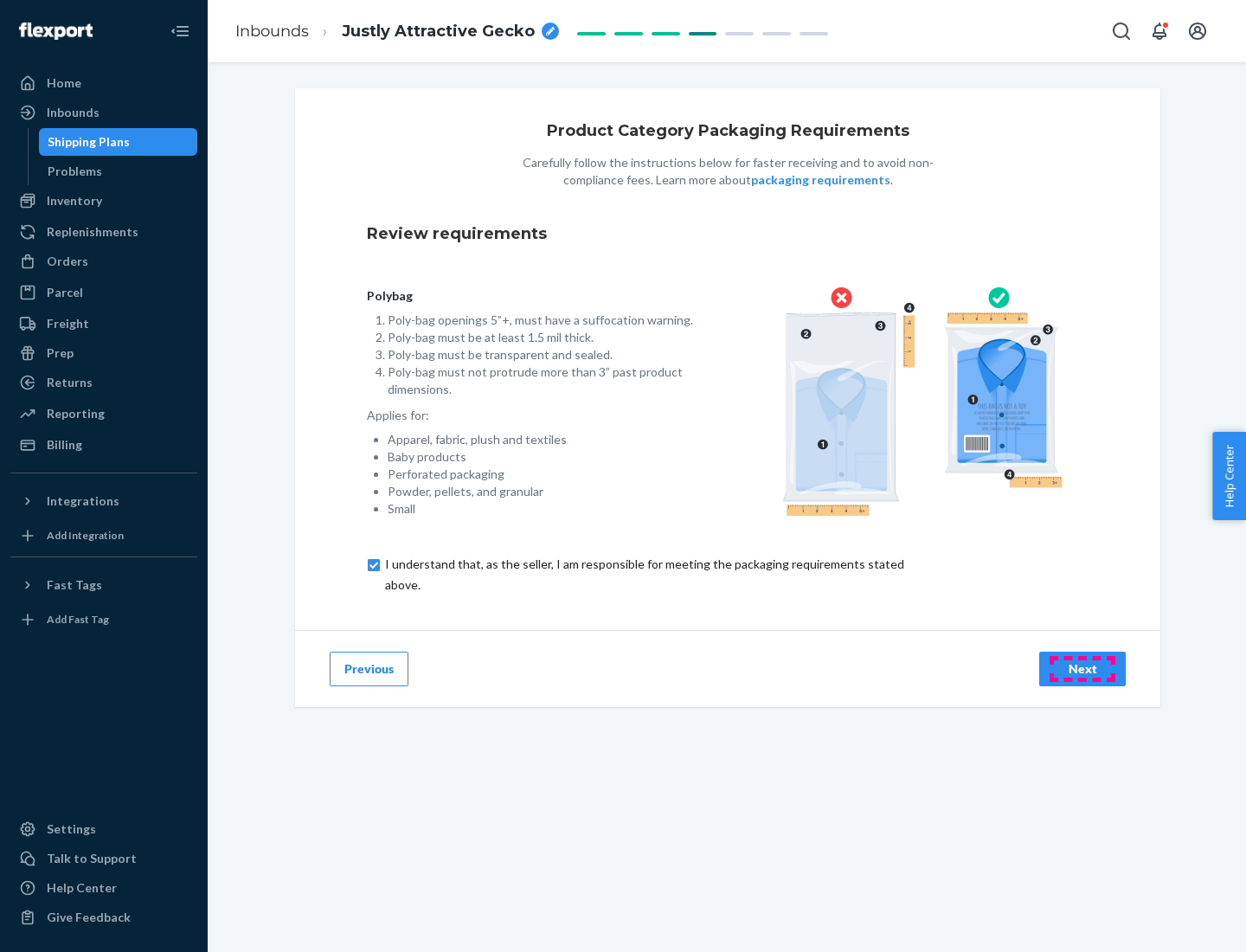
click at [1083, 668] on div "Next" at bounding box center [1083, 669] width 57 height 17
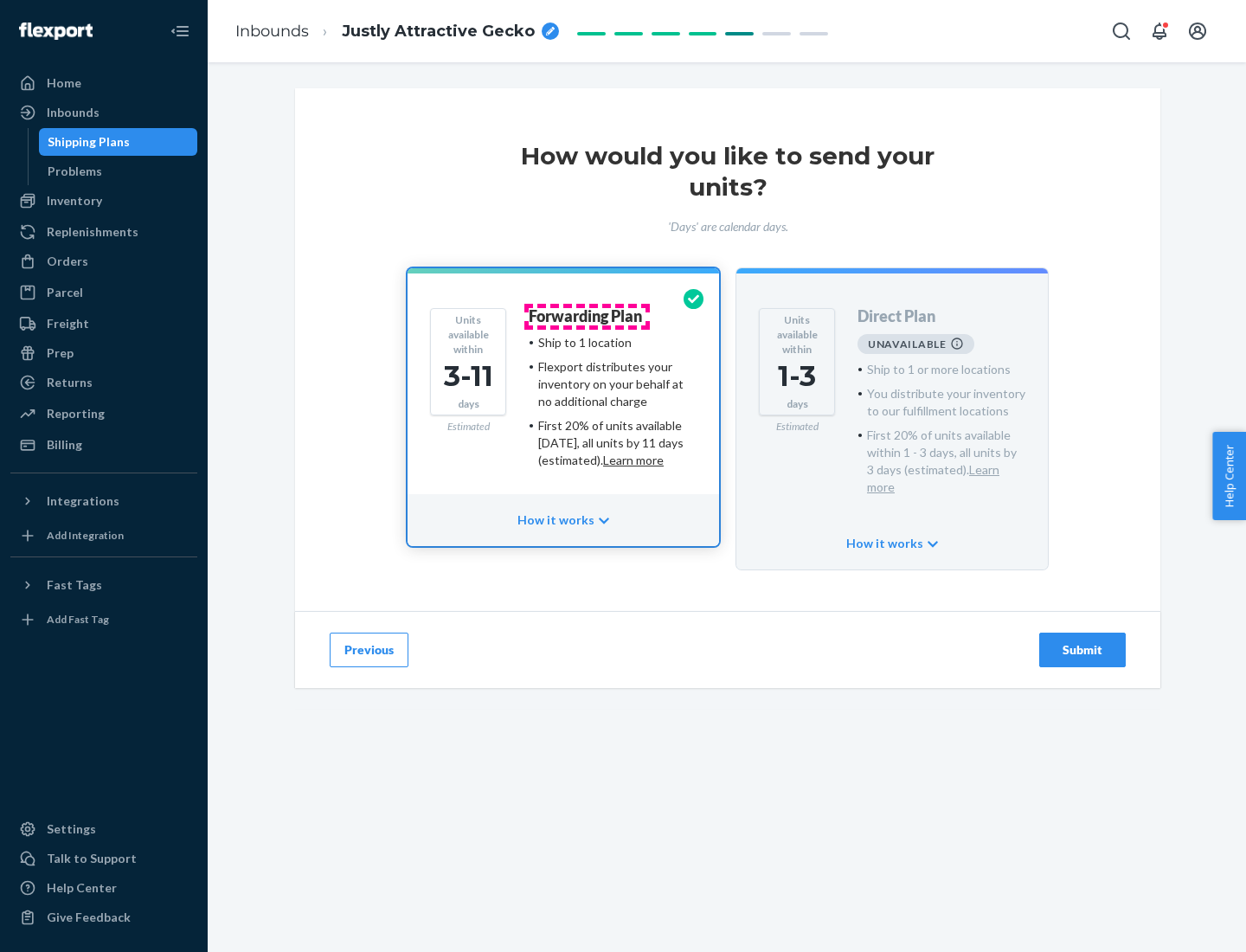
click at [587, 316] on h4 "Forwarding Plan" at bounding box center [585, 317] width 114 height 17
click at [1083, 641] on div "Submit" at bounding box center [1083, 650] width 57 height 17
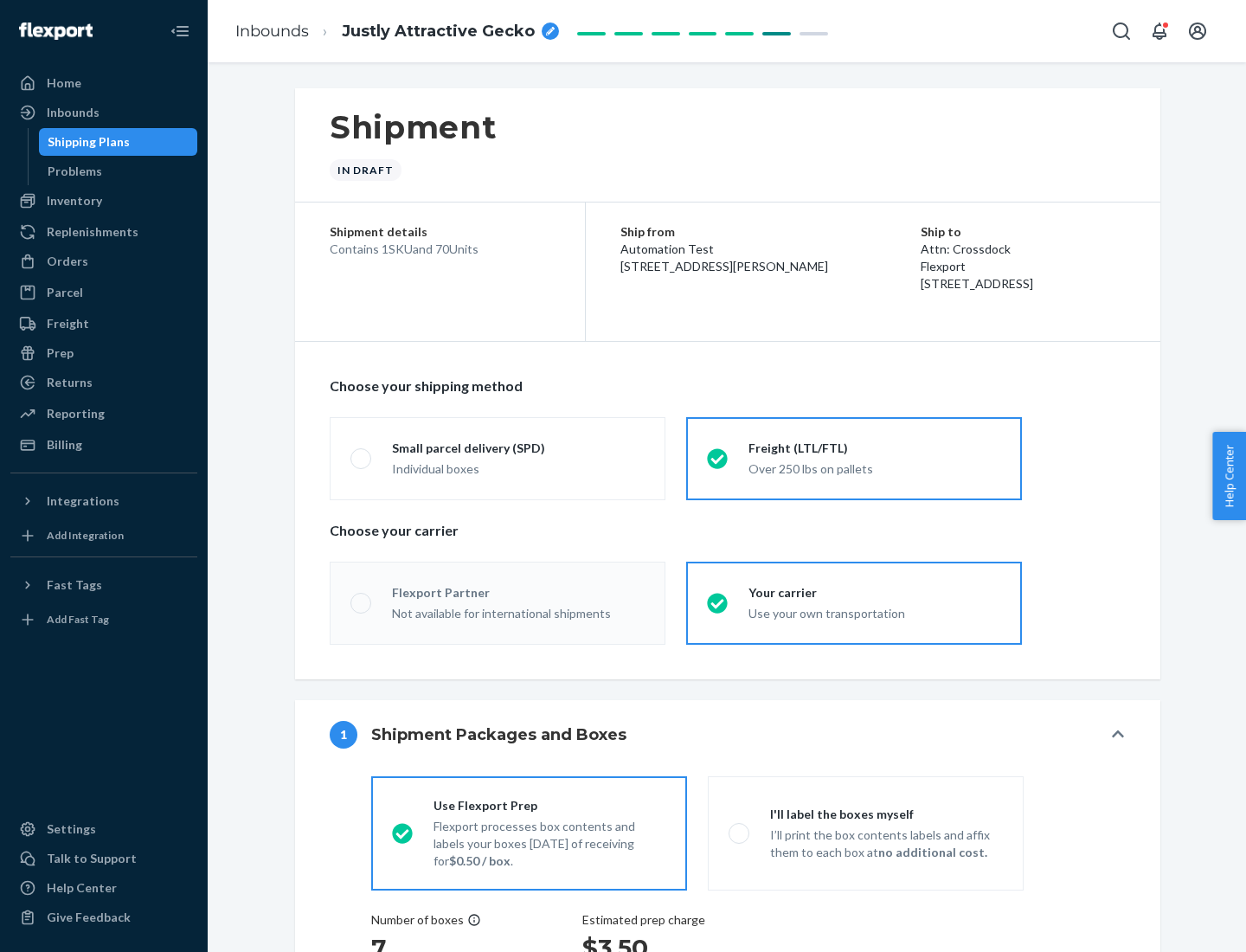
radio input "true"
radio input "false"
radio input "true"
radio input "false"
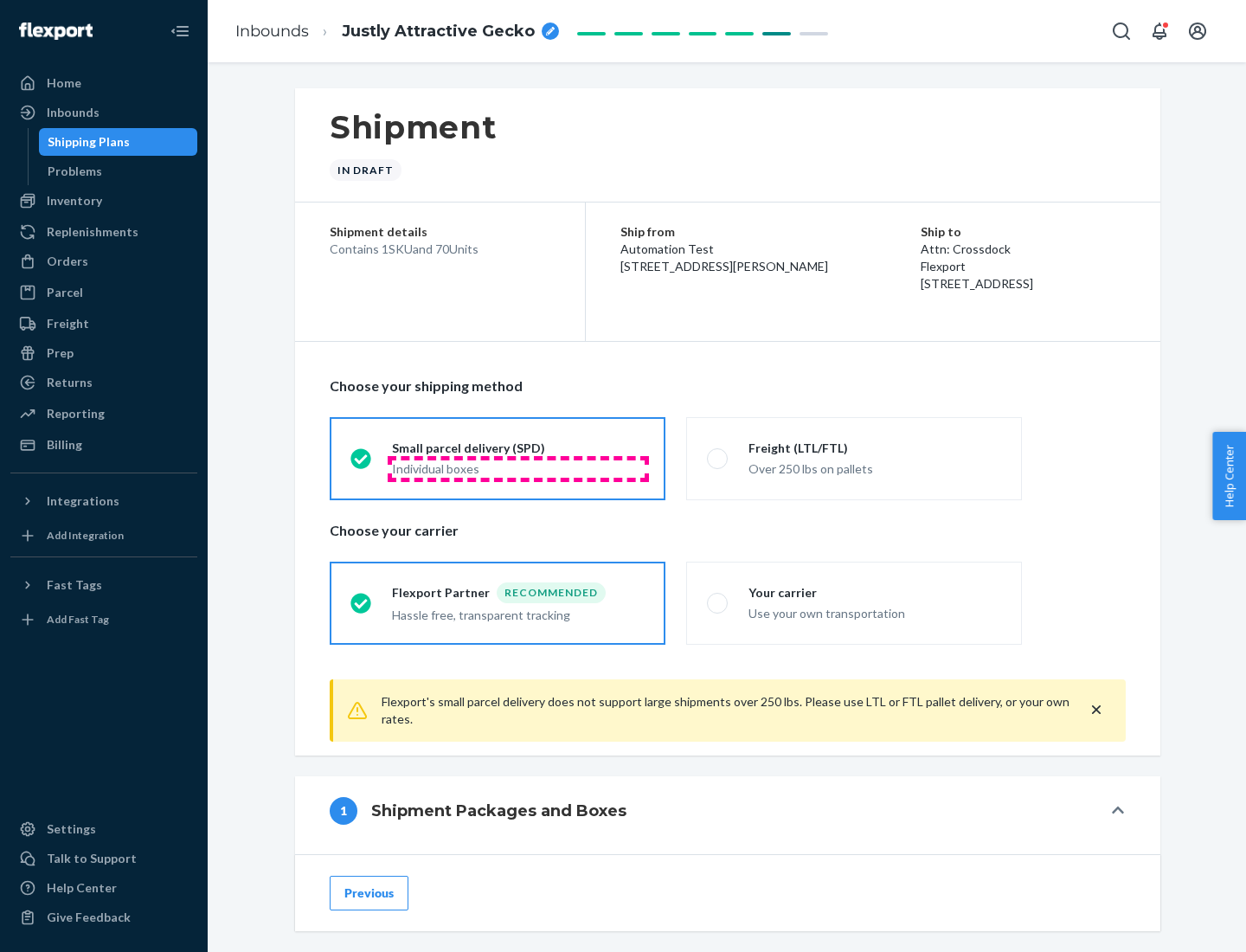
click at [518, 468] on div "Individual boxes" at bounding box center [518, 469] width 253 height 17
click at [362, 464] on input "Small parcel delivery (SPD) Individual boxes" at bounding box center [356, 458] width 11 height 11
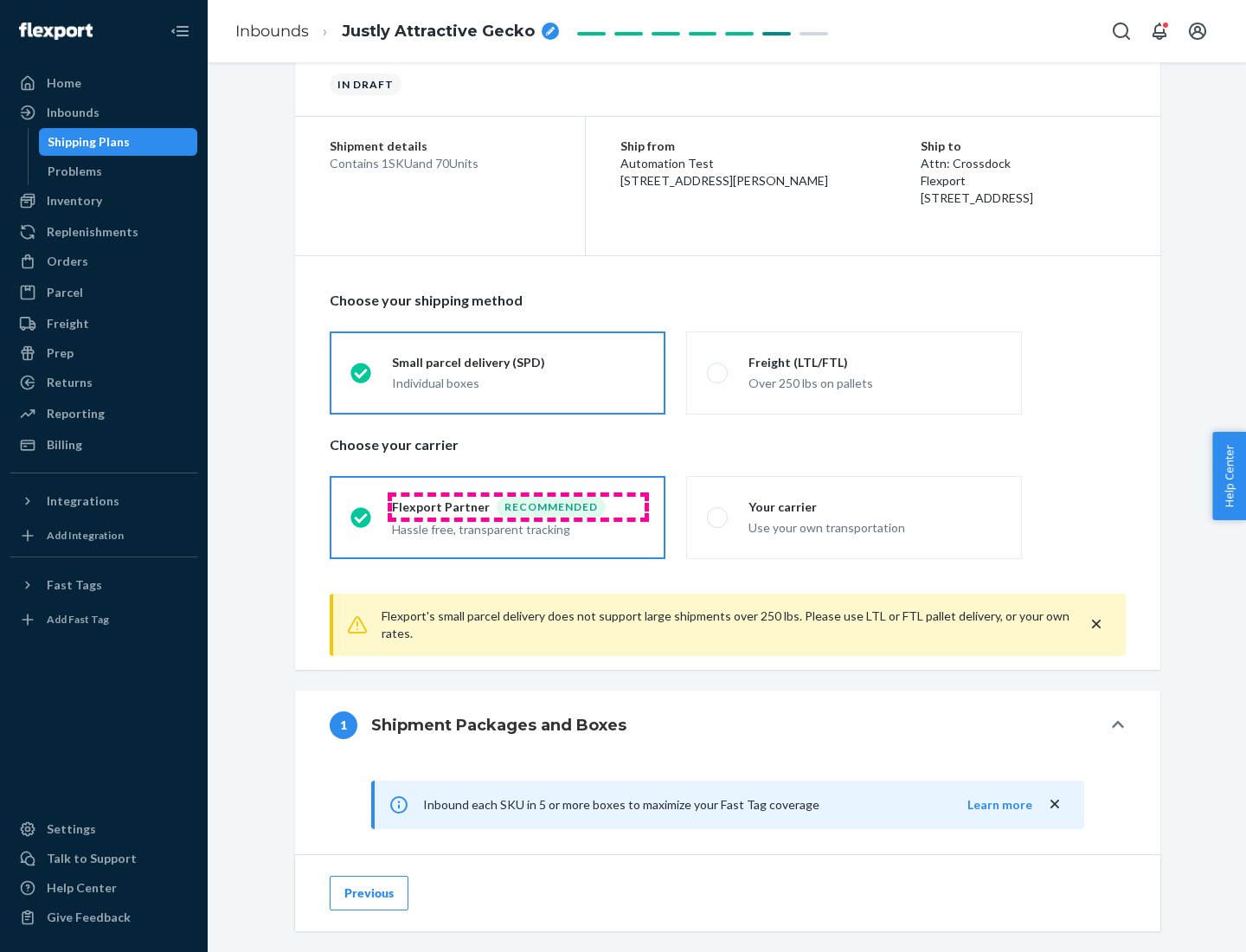
click at [518, 507] on div "Recommended" at bounding box center [551, 507] width 109 height 21
click at [362, 511] on input "Flexport Partner Recommended Hassle free, transparent tracking" at bounding box center [356, 517] width 11 height 11
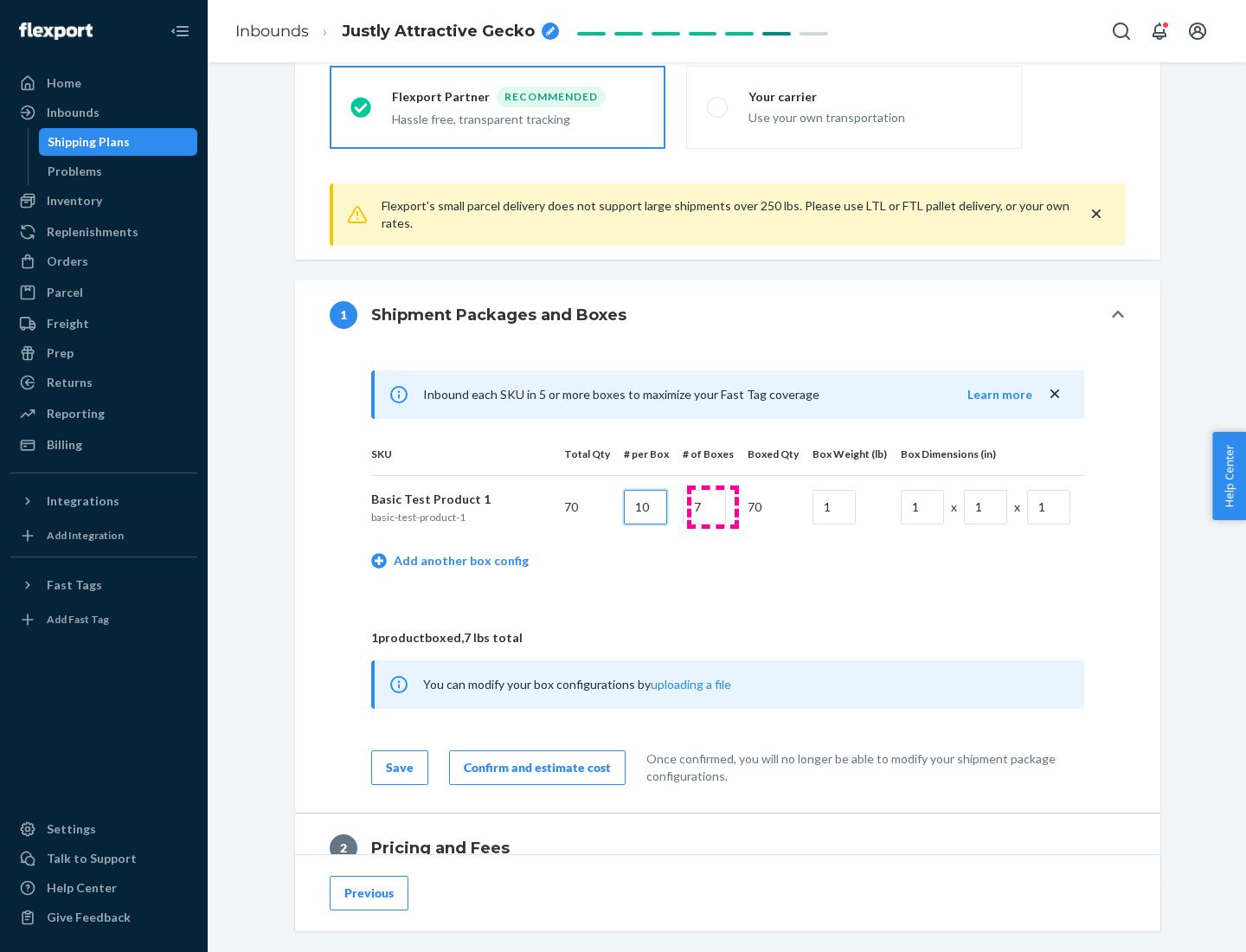
type input "10"
type input "7"
type input "1"
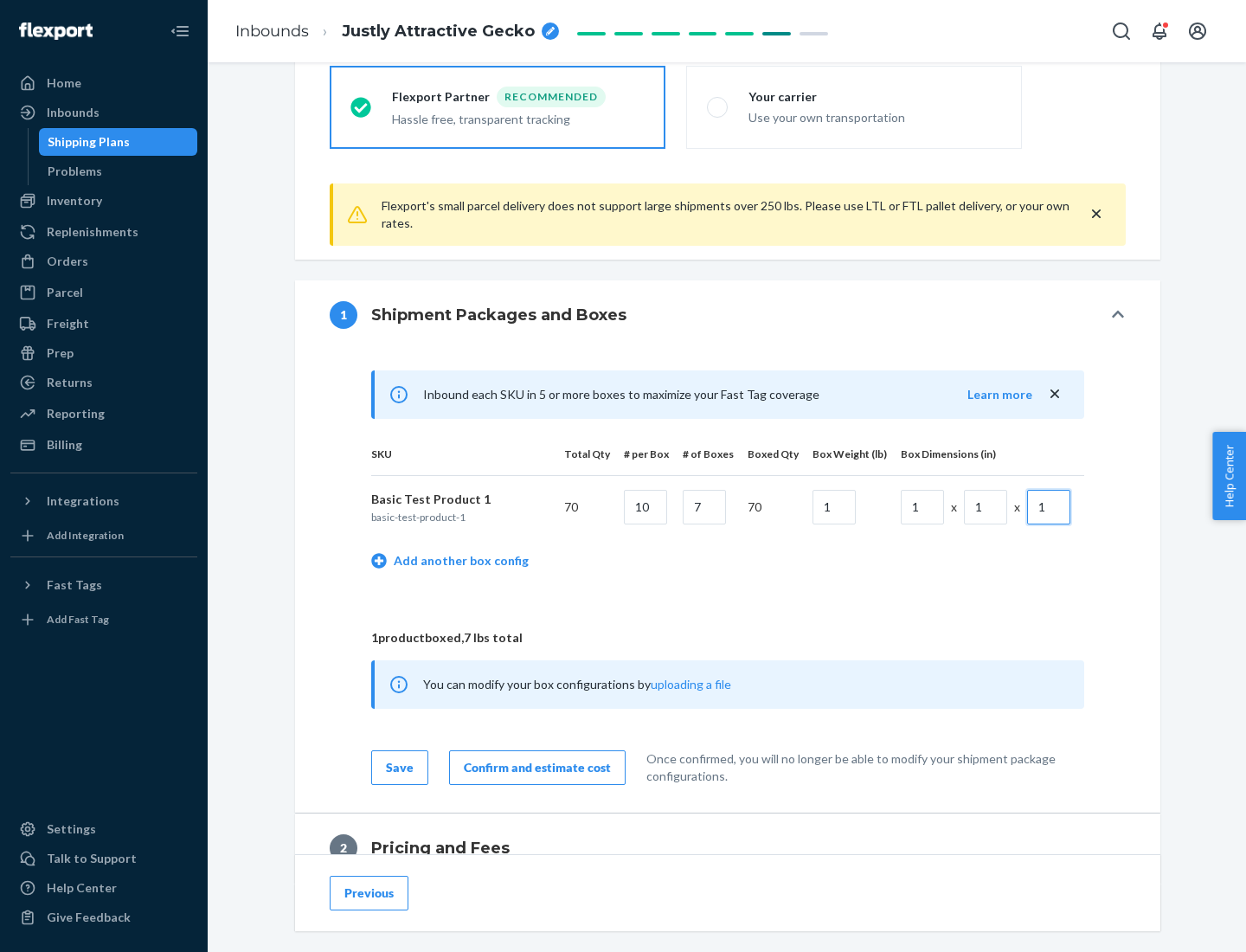
scroll to position [756, 0]
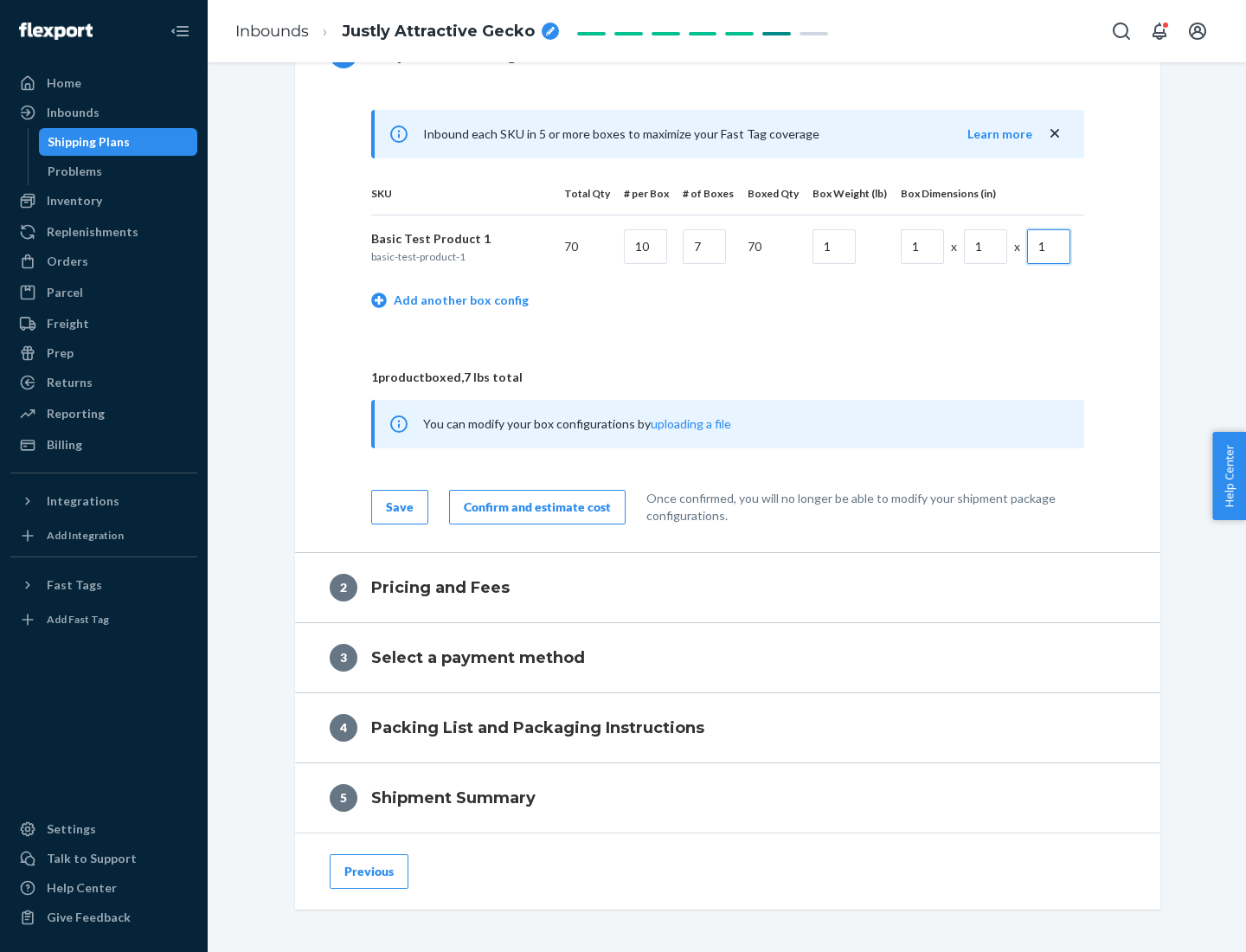
type input "1"
click at [534, 507] on div "Confirm and estimate cost" at bounding box center [537, 507] width 147 height 17
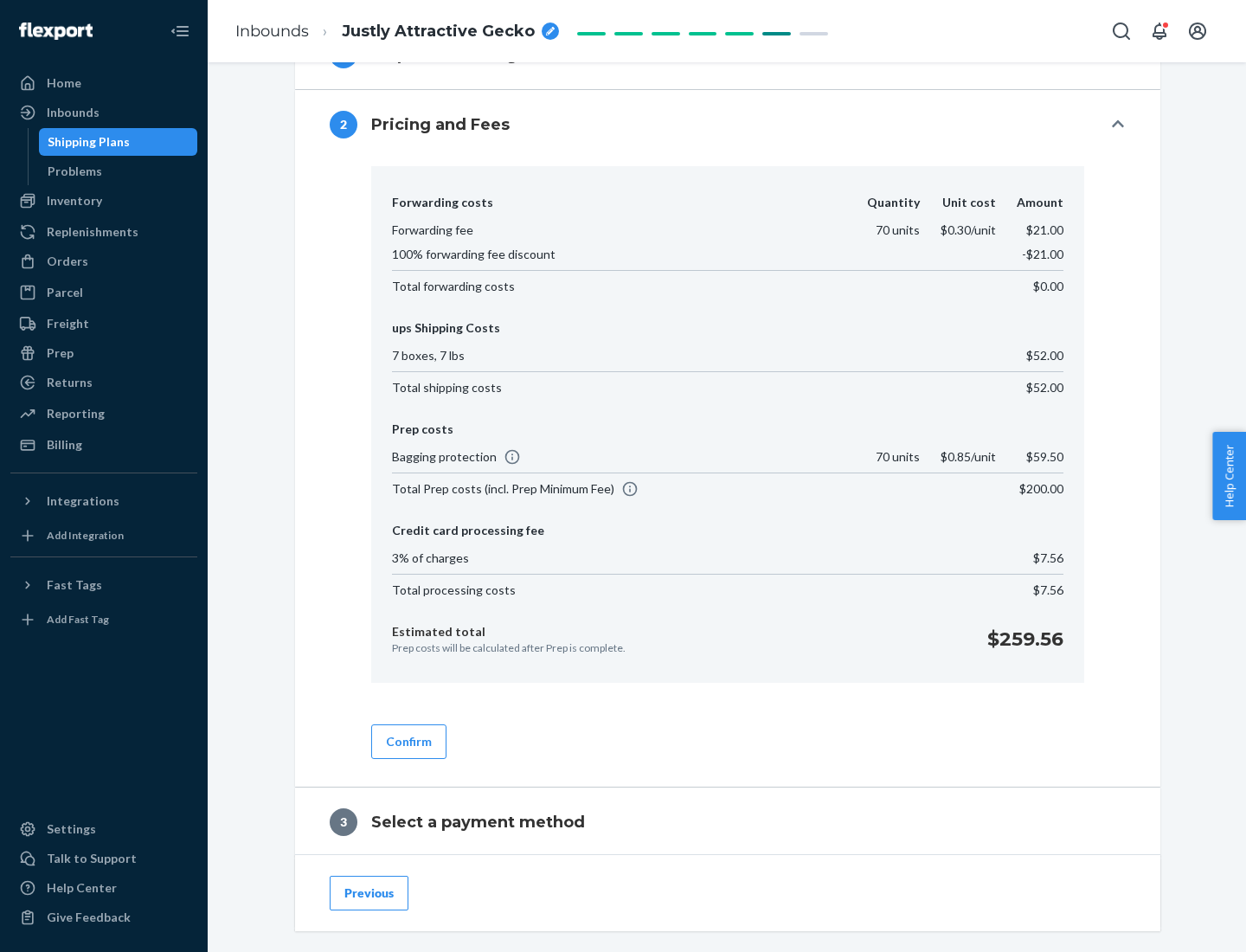
scroll to position [990, 0]
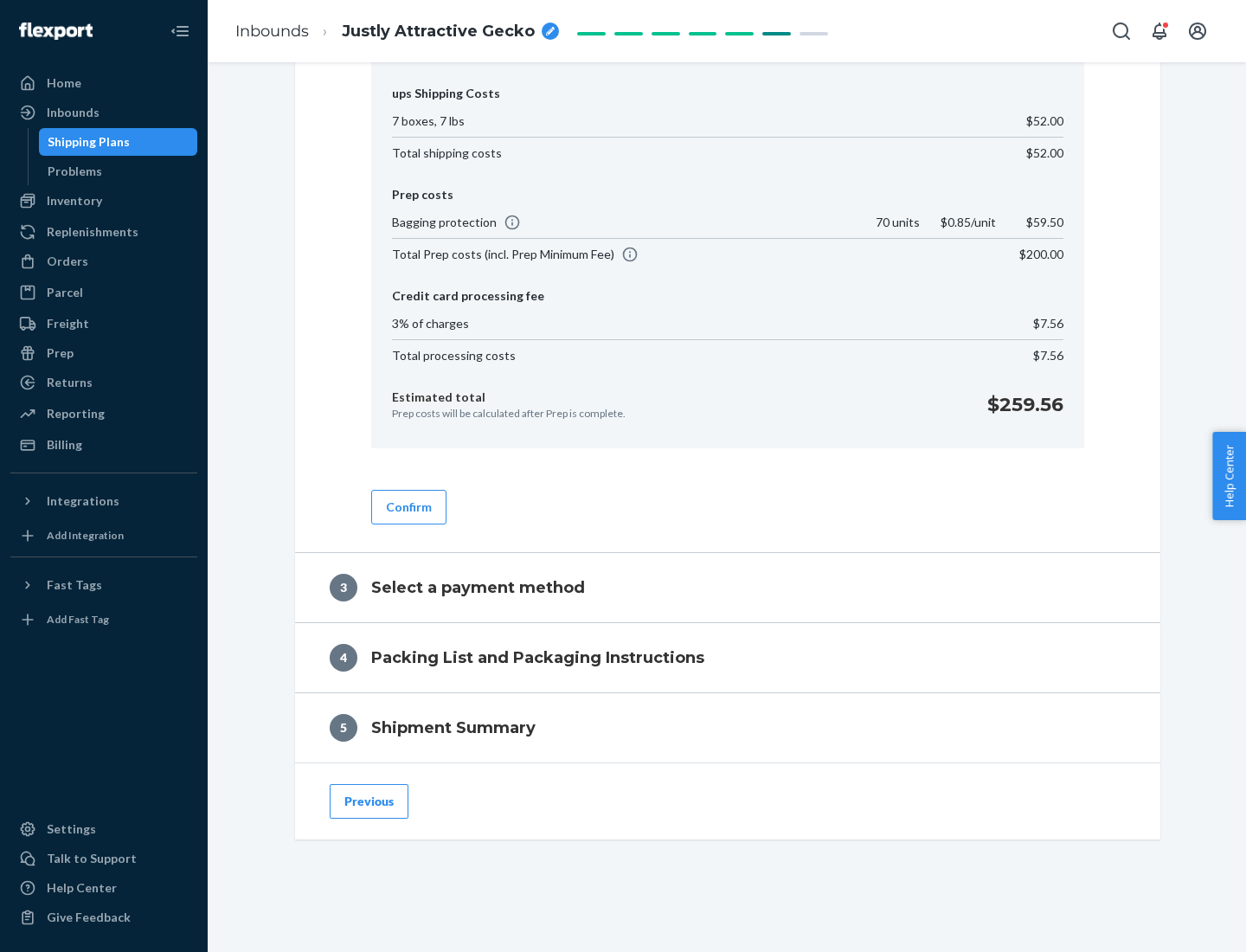
click at [407, 507] on button "Confirm" at bounding box center [408, 507] width 75 height 34
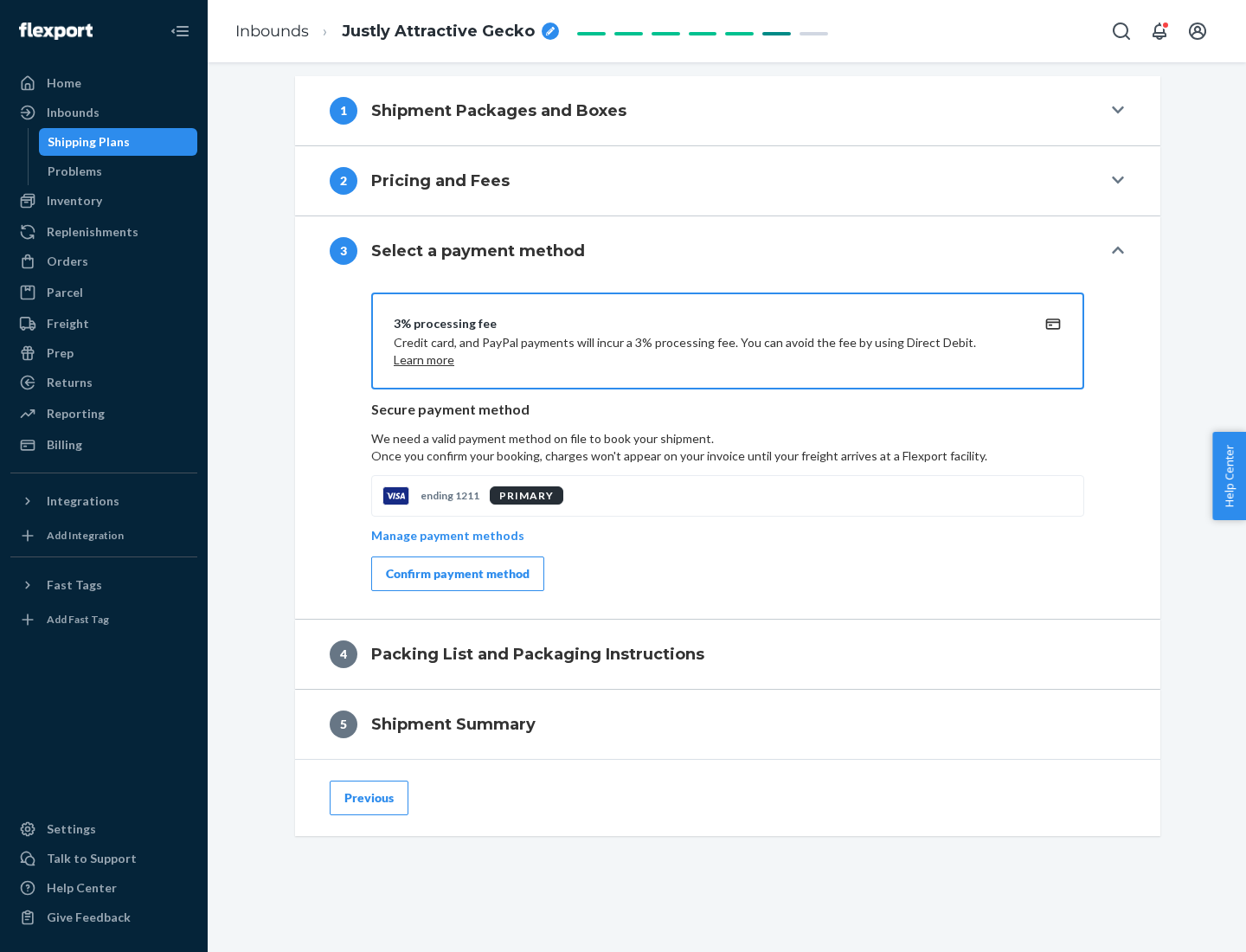
scroll to position [700, 0]
click at [456, 573] on div "Confirm payment method" at bounding box center [458, 573] width 144 height 17
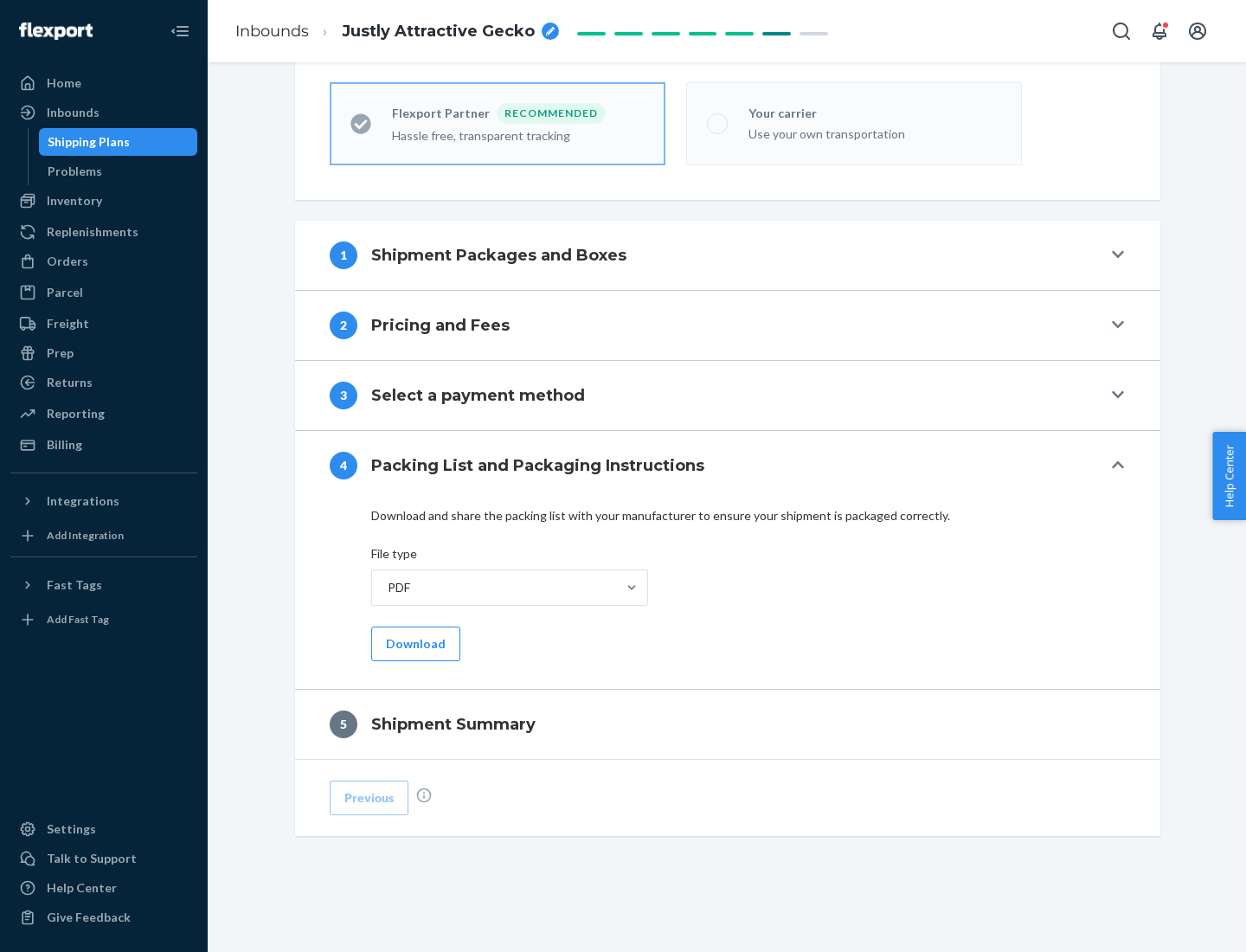
scroll to position [479, 0]
click at [414, 643] on button "Download" at bounding box center [415, 644] width 89 height 34
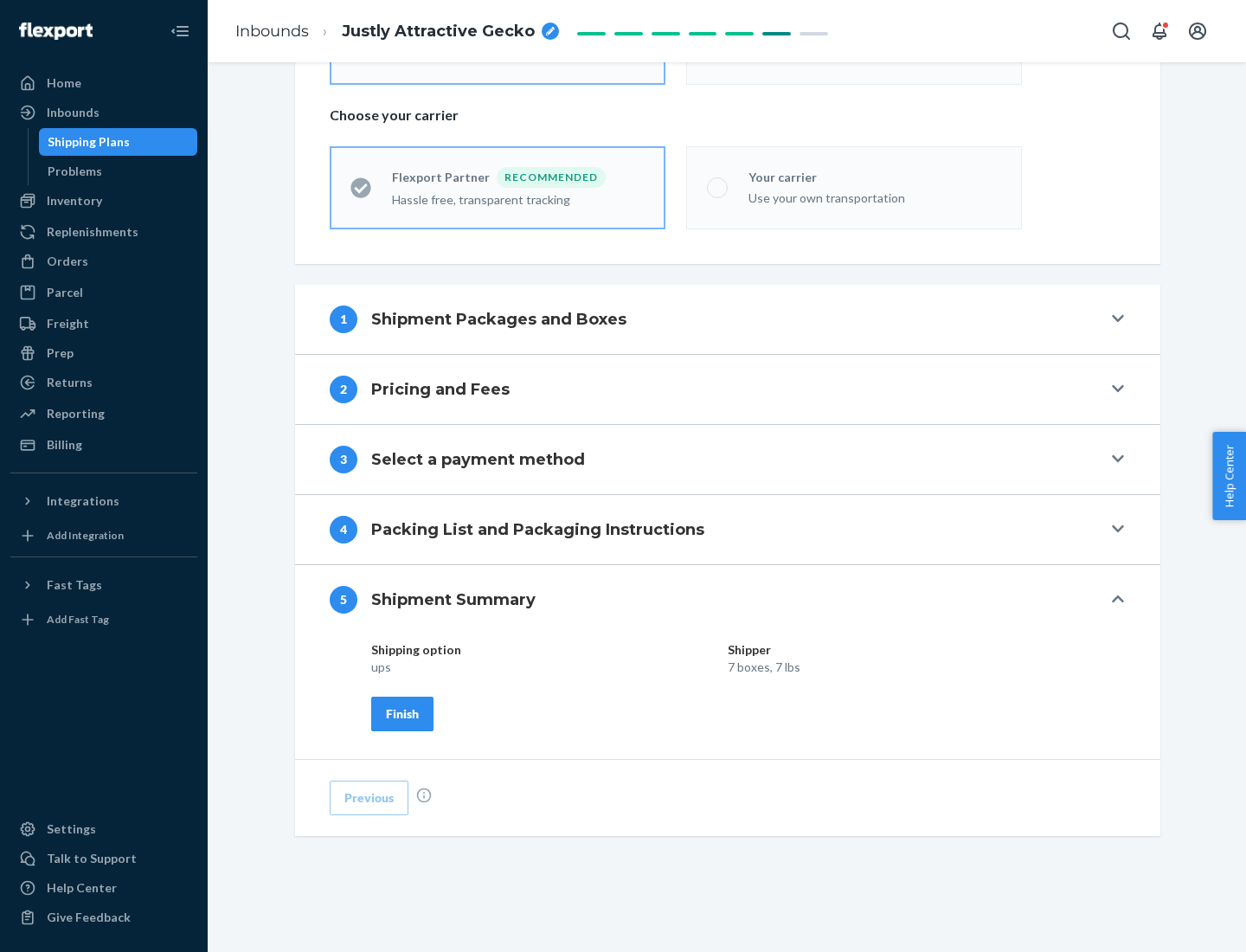
scroll to position [415, 0]
